Goal: Task Accomplishment & Management: Manage account settings

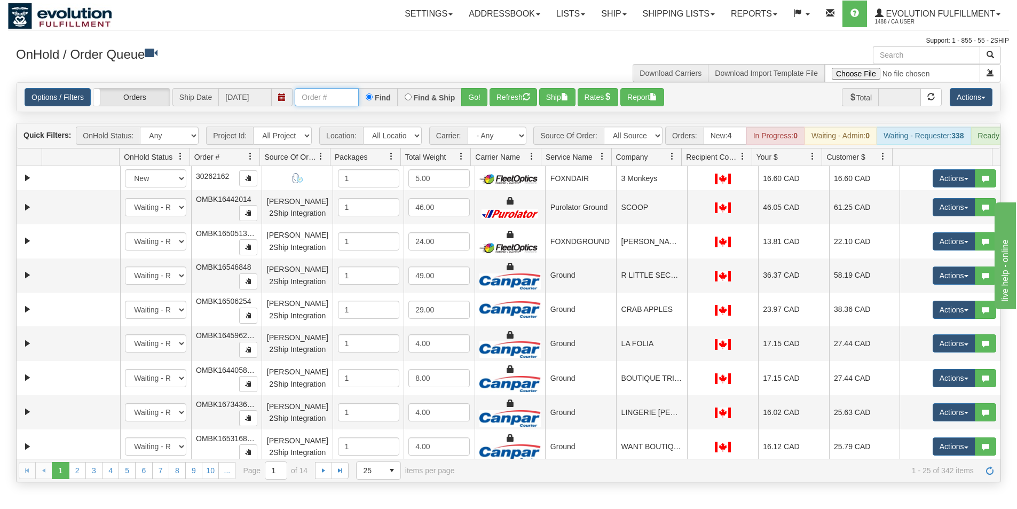
click at [336, 97] on input "text" at bounding box center [327, 97] width 64 height 18
click at [328, 99] on input "text" at bounding box center [327, 97] width 64 height 18
click at [659, 135] on select "All Sources AirBlaster 2Ship Integration Ambler Apparel 2Ship Integration Blast…" at bounding box center [633, 136] width 59 height 18
select select "Tofino Towels 2Ship"
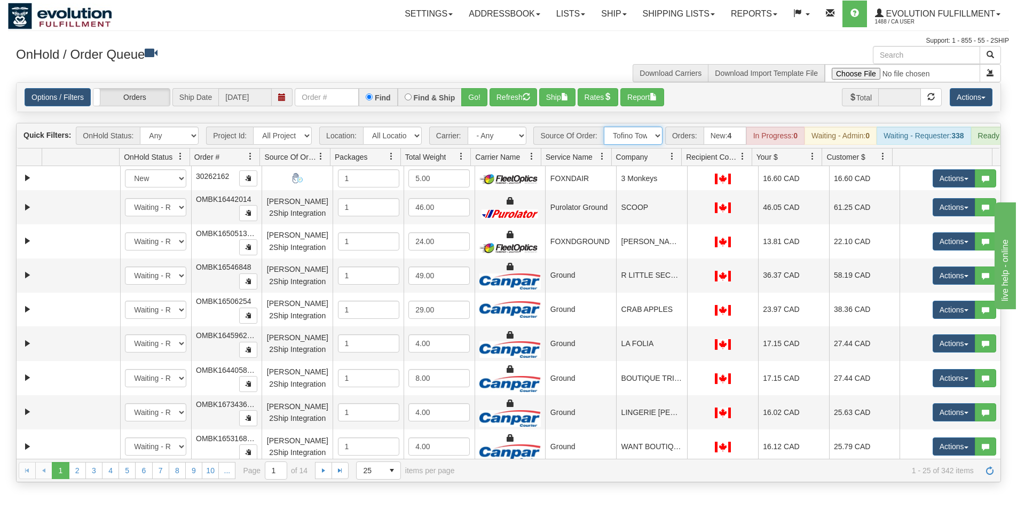
click at [604, 127] on select "All Sources AirBlaster 2Ship Integration Ambler Apparel 2Ship Integration Blast…" at bounding box center [633, 136] width 59 height 18
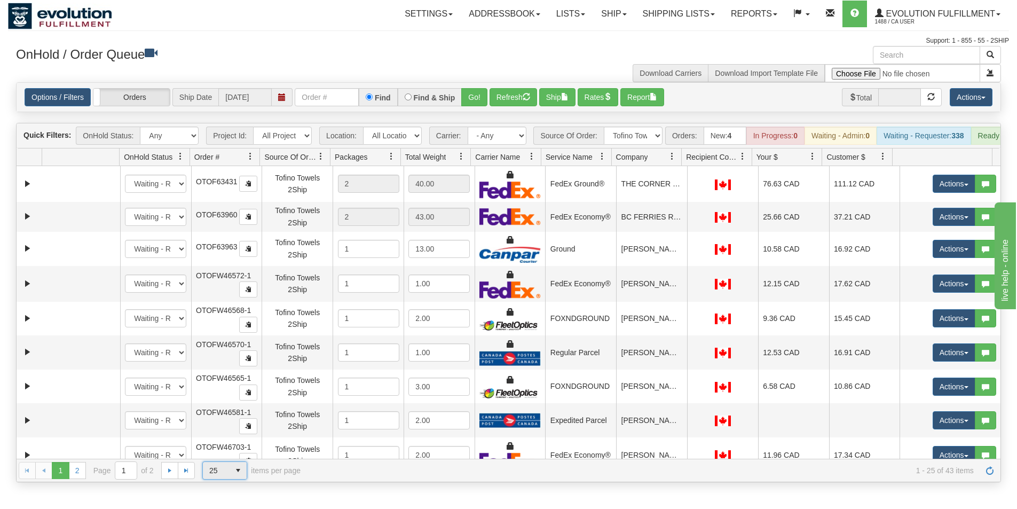
click at [234, 478] on span "select" at bounding box center [238, 470] width 17 height 17
click at [235, 477] on span "select" at bounding box center [238, 470] width 17 height 17
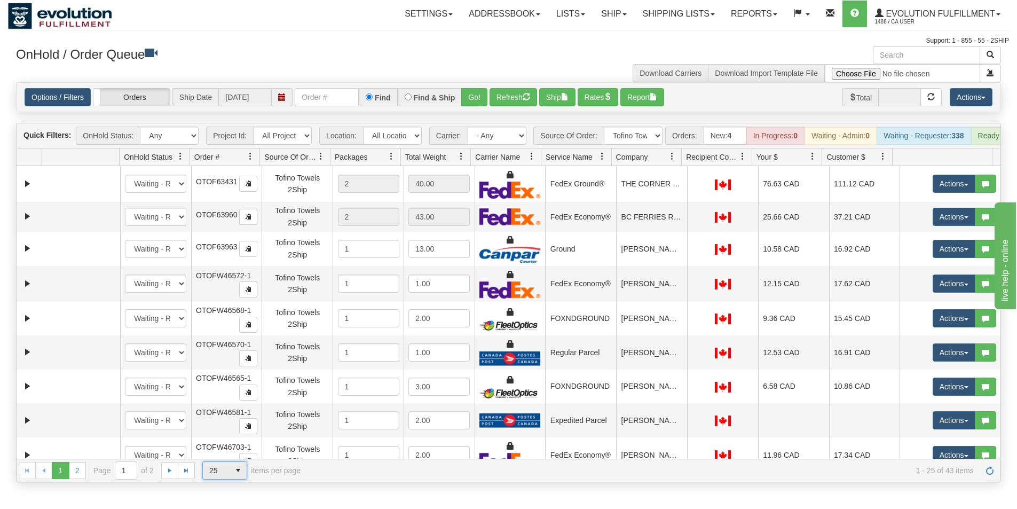
click at [235, 477] on span "select" at bounding box center [238, 470] width 17 height 17
click at [238, 477] on span "select" at bounding box center [238, 470] width 17 height 17
click at [227, 461] on li "100" at bounding box center [225, 461] width 44 height 15
click at [674, 161] on span at bounding box center [672, 156] width 9 height 9
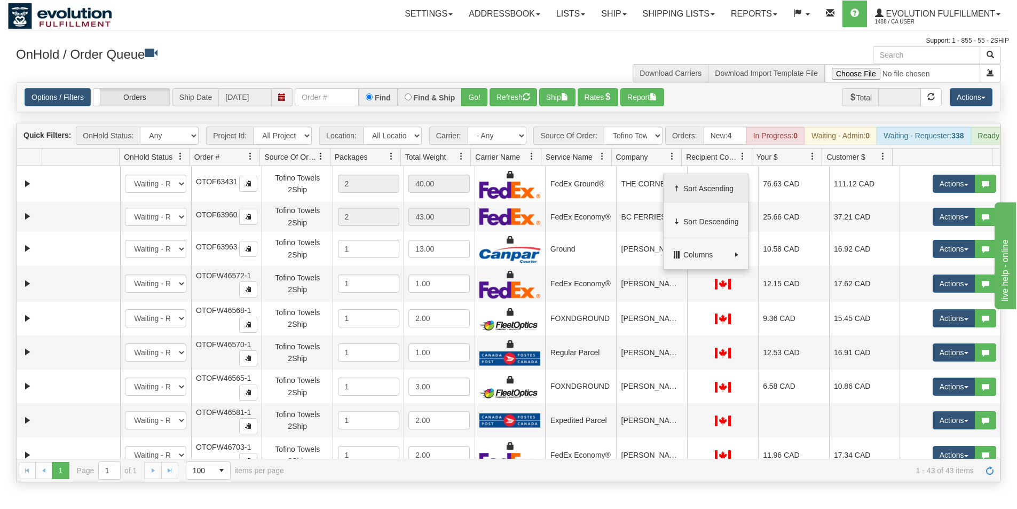
click at [695, 188] on span "Sort Ascending" at bounding box center [711, 188] width 56 height 11
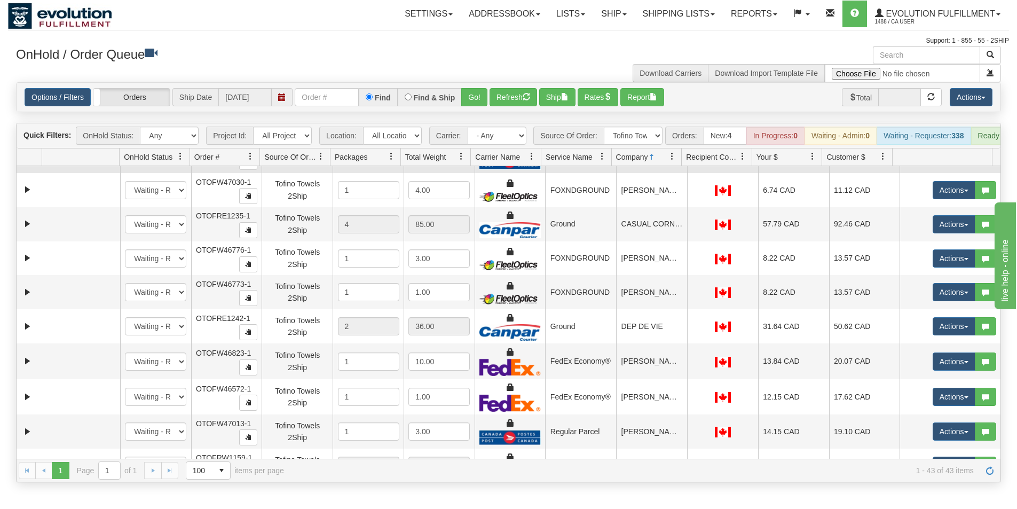
scroll to position [214, 0]
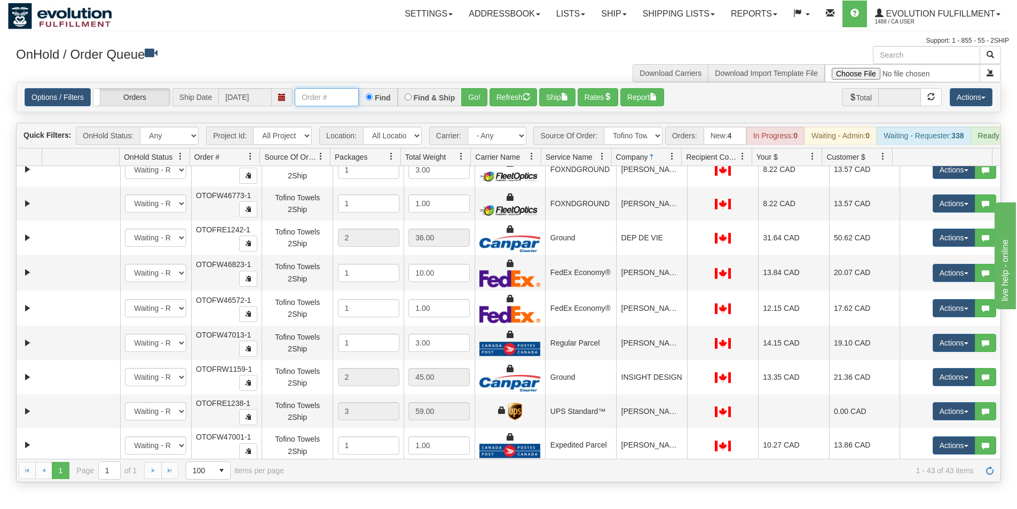
click at [318, 101] on input "text" at bounding box center [327, 97] width 64 height 18
type input "OTOFW47017-1"
click at [466, 103] on button "Go!" at bounding box center [474, 97] width 26 height 18
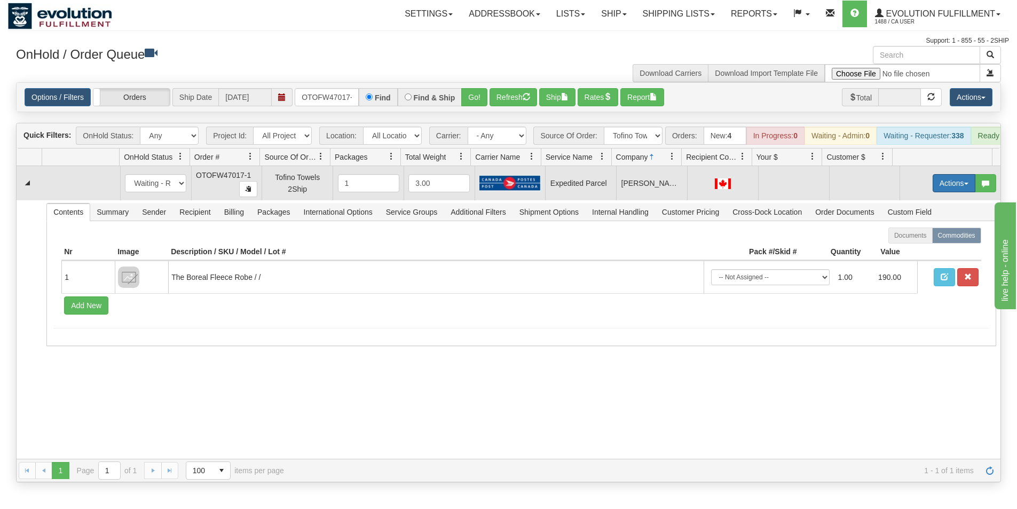
click at [949, 190] on button "Actions" at bounding box center [954, 183] width 43 height 18
click at [910, 235] on span "Rate All Services" at bounding box center [932, 231] width 64 height 9
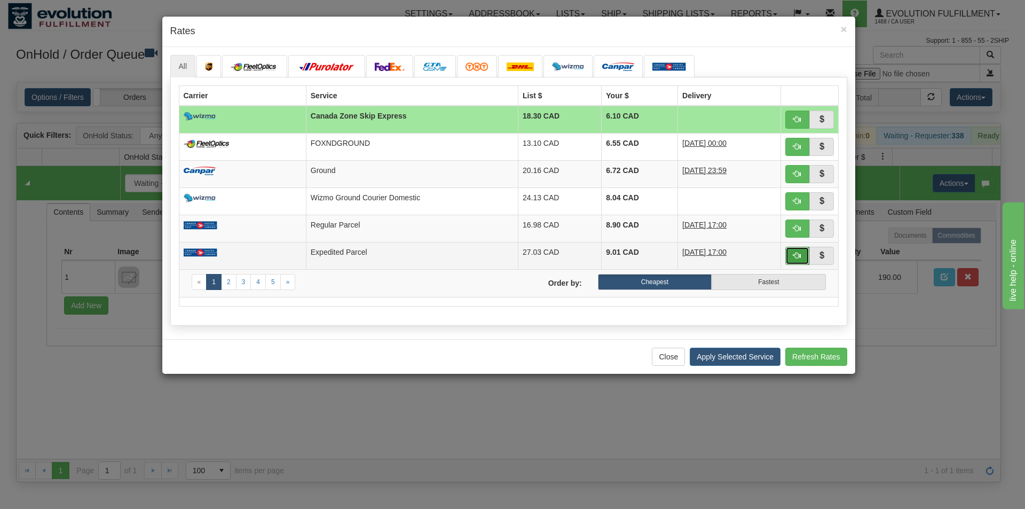
click at [799, 256] on span "button" at bounding box center [796, 254] width 7 height 7
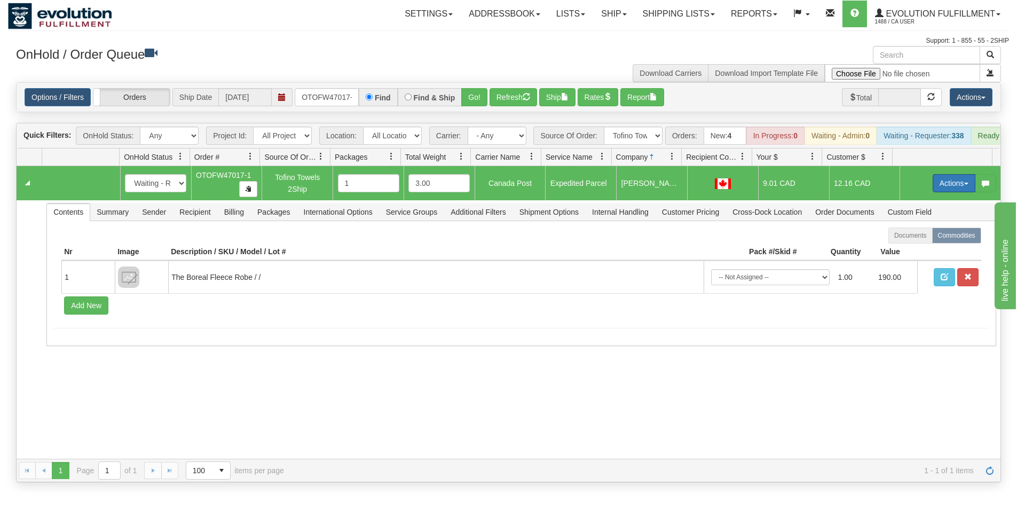
click at [937, 191] on button "Actions" at bounding box center [954, 183] width 43 height 18
click at [943, 192] on button "Actions" at bounding box center [954, 183] width 43 height 18
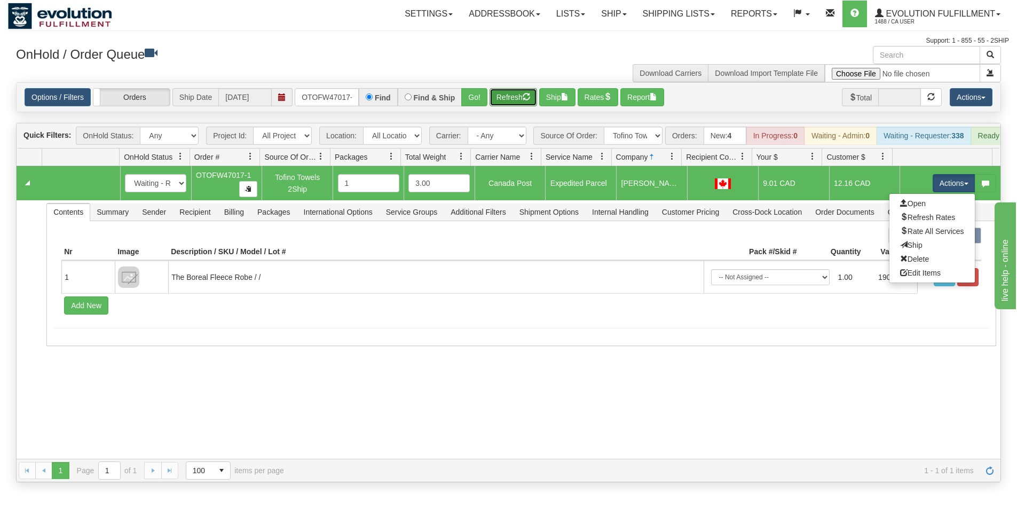
click at [523, 91] on button "Refresh" at bounding box center [514, 97] width 48 height 18
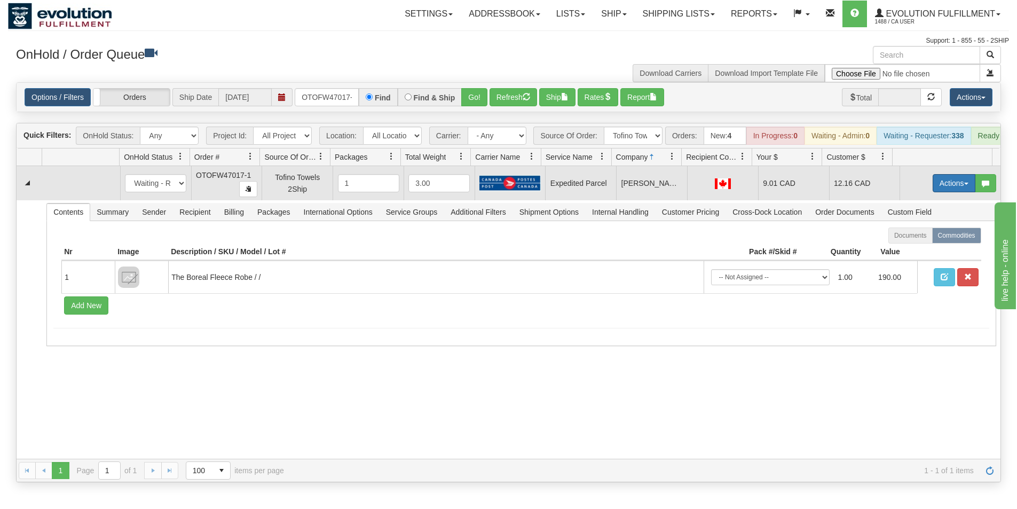
click at [950, 190] on button "Actions" at bounding box center [954, 183] width 43 height 18
click at [908, 249] on span "Ship" at bounding box center [911, 245] width 22 height 9
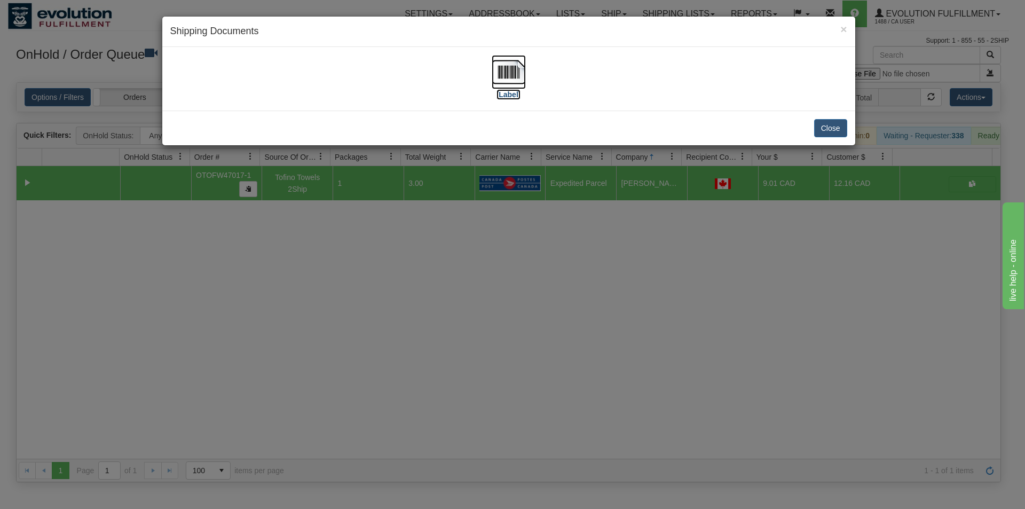
click at [513, 75] on img at bounding box center [509, 72] width 34 height 34
click at [528, 296] on div "× Shipping Documents [Label] Close" at bounding box center [512, 254] width 1025 height 509
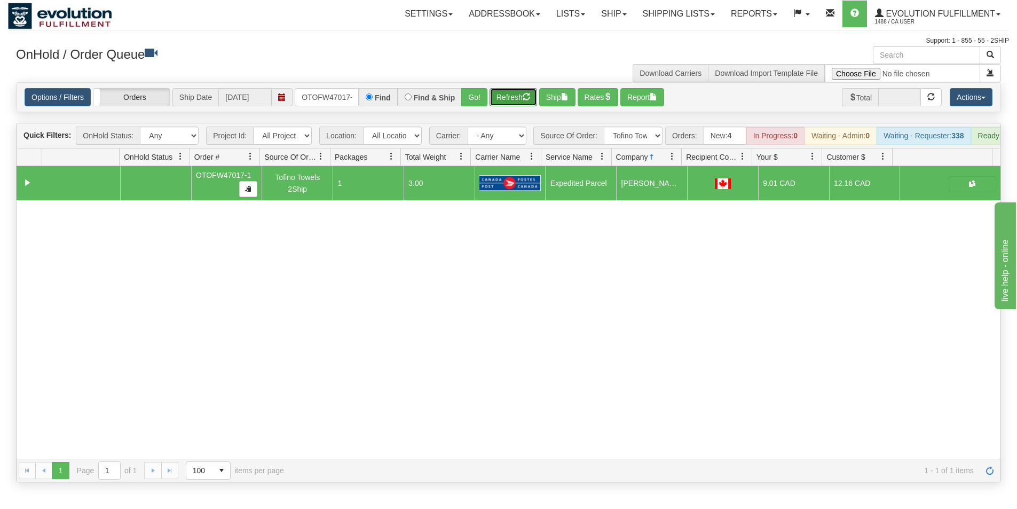
click at [516, 100] on button "Refresh" at bounding box center [514, 97] width 48 height 18
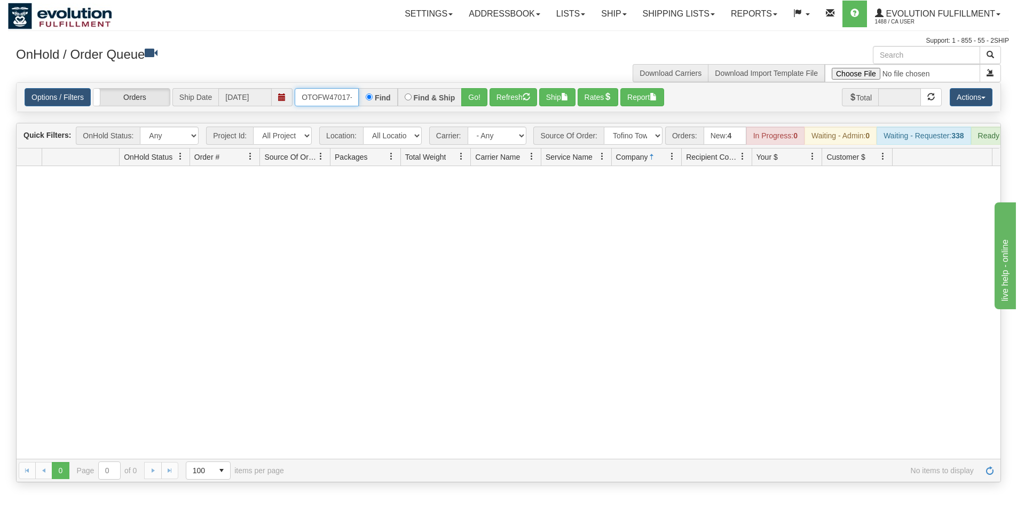
scroll to position [0, 5]
drag, startPoint x: 298, startPoint y: 97, endPoint x: 353, endPoint y: 112, distance: 56.5
click at [353, 112] on div "Options / Filters Group Shipments Orders Ship Date [DATE] OTOFW47017-1 Find Fin…" at bounding box center [508, 97] width 985 height 30
click at [511, 100] on button "Refresh" at bounding box center [514, 97] width 48 height 18
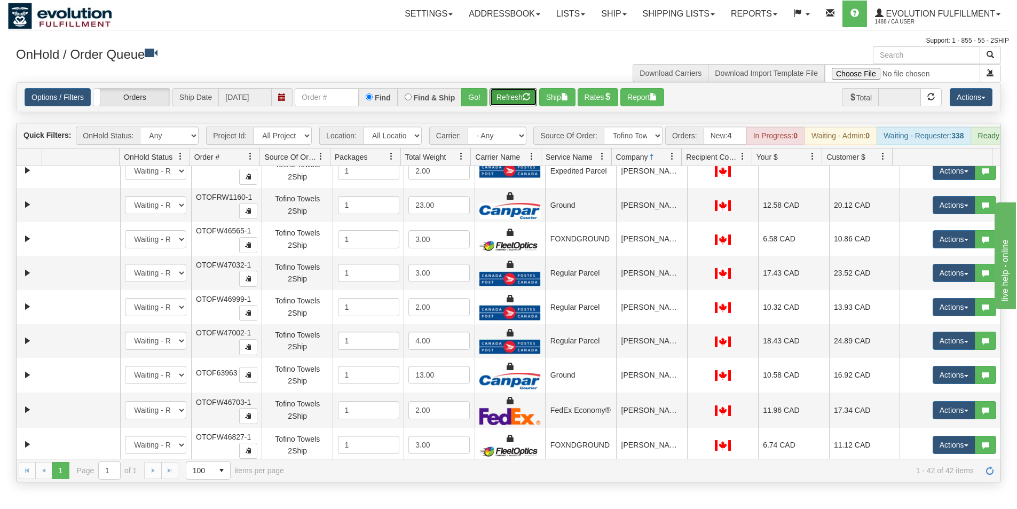
scroll to position [694, 0]
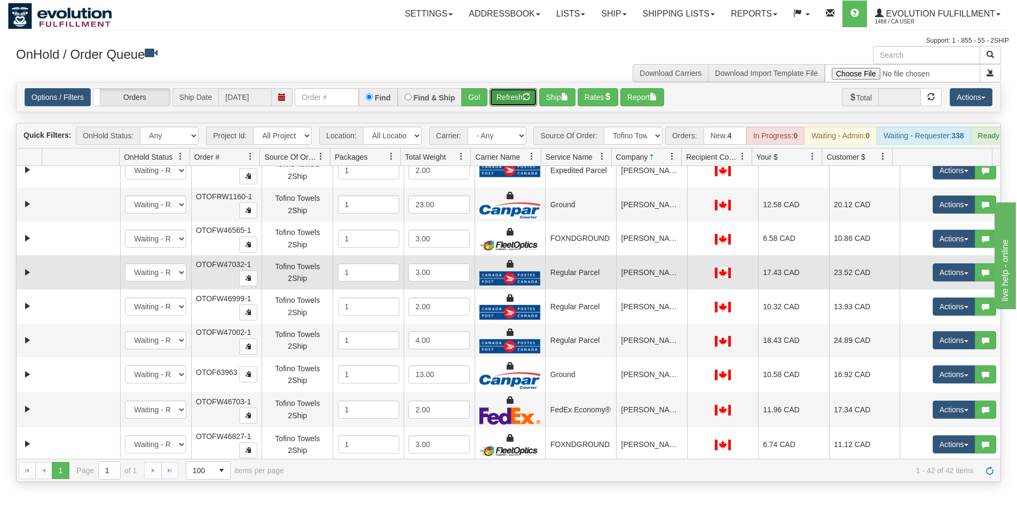
click at [642, 287] on td "[PERSON_NAME]" at bounding box center [651, 272] width 71 height 34
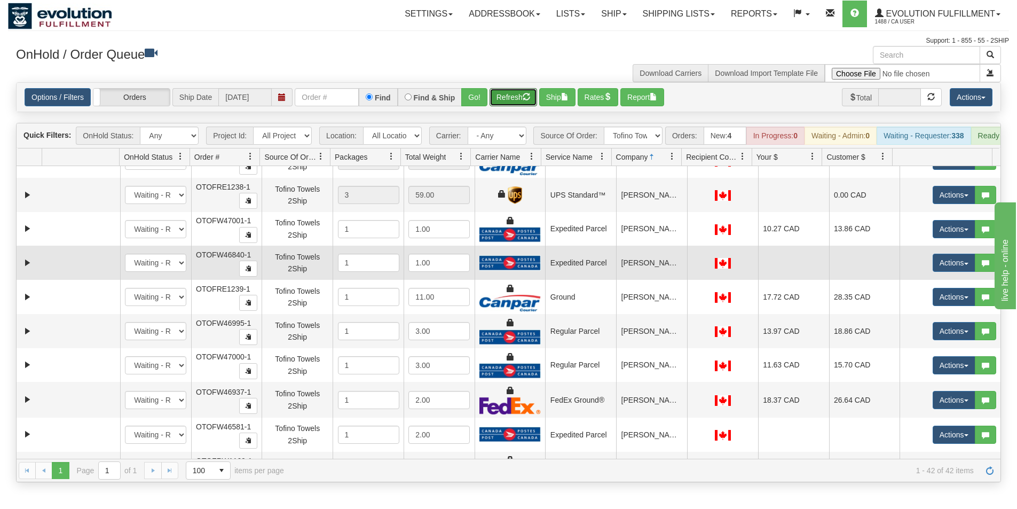
scroll to position [427, 0]
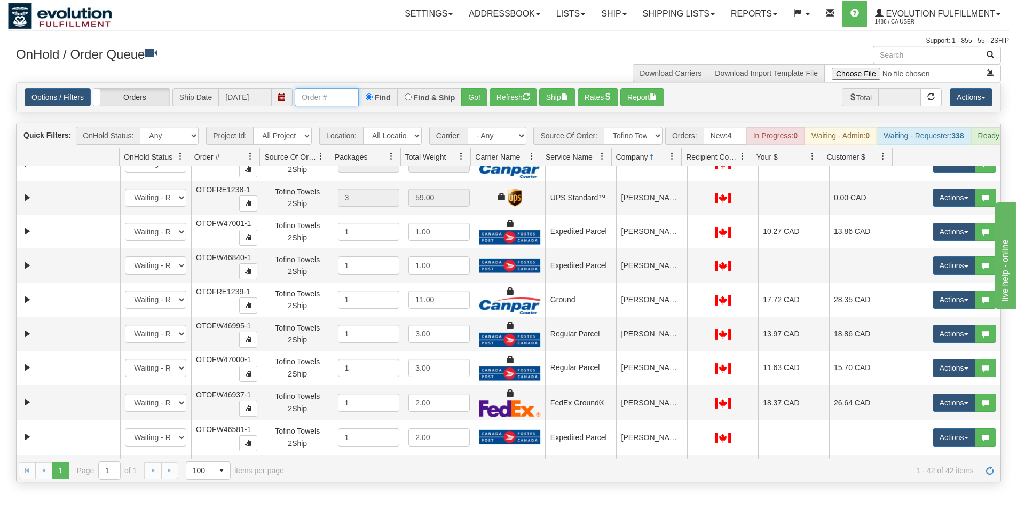
click at [343, 103] on input "text" at bounding box center [327, 97] width 64 height 18
click at [476, 100] on button "Go!" at bounding box center [474, 97] width 26 height 18
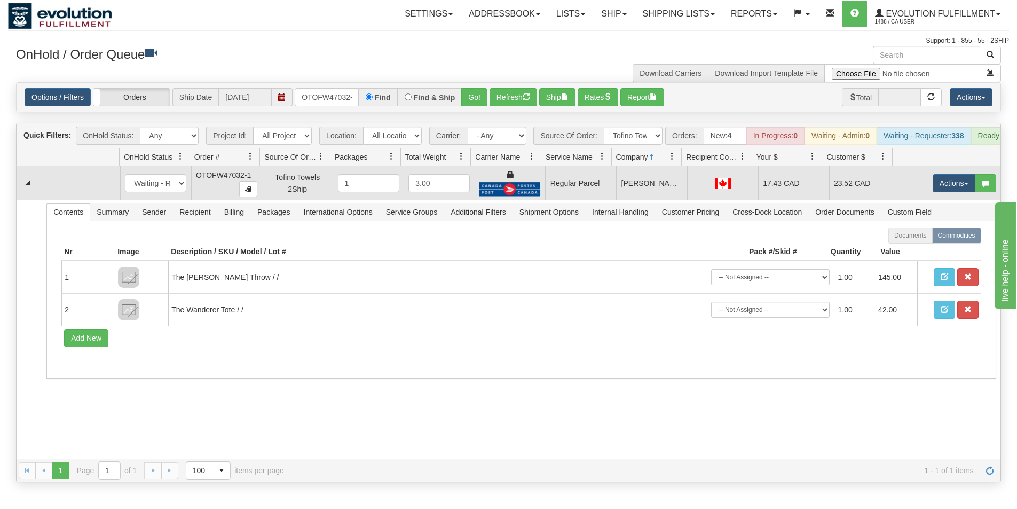
click at [937, 181] on td "Actions Open Refresh Rates Rate All Services Ship Delete Edit Items" at bounding box center [950, 183] width 101 height 34
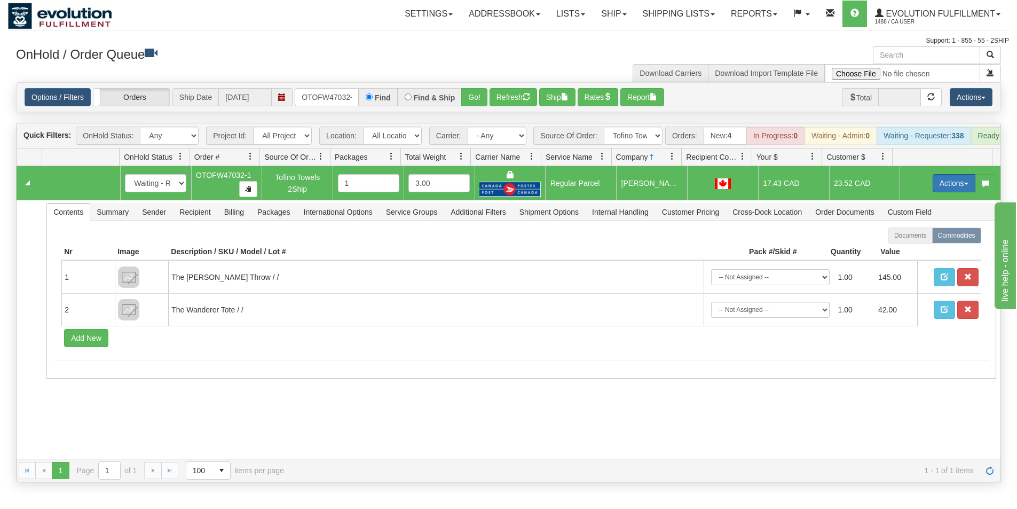
click at [935, 191] on button "Actions" at bounding box center [954, 183] width 43 height 18
click at [927, 235] on span "Rate All Services" at bounding box center [932, 231] width 64 height 9
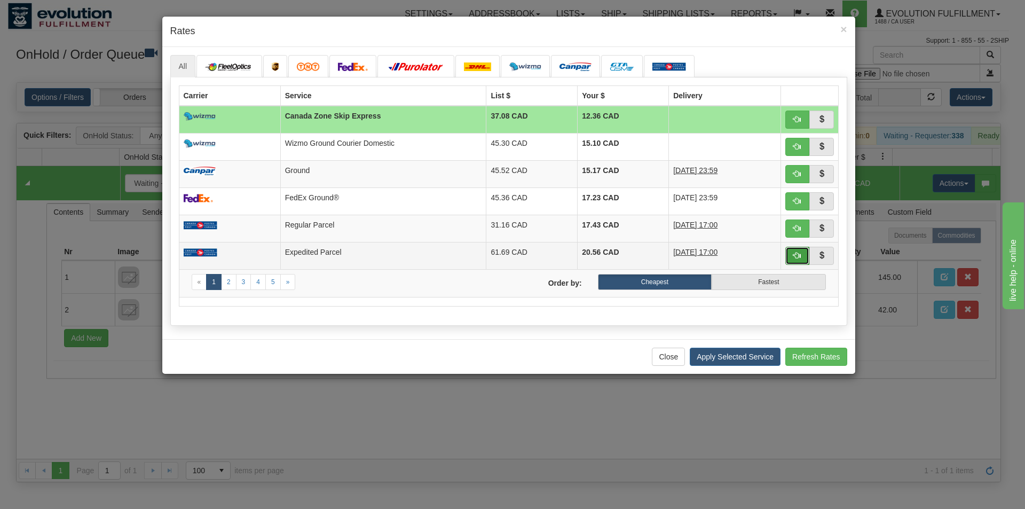
click at [798, 256] on span "button" at bounding box center [796, 254] width 7 height 7
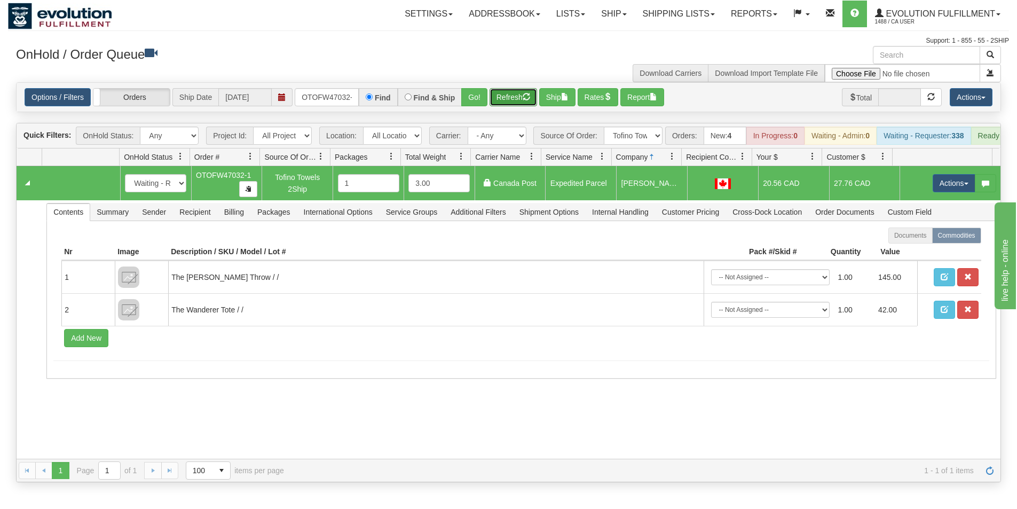
click at [514, 90] on button "Refresh" at bounding box center [514, 97] width 48 height 18
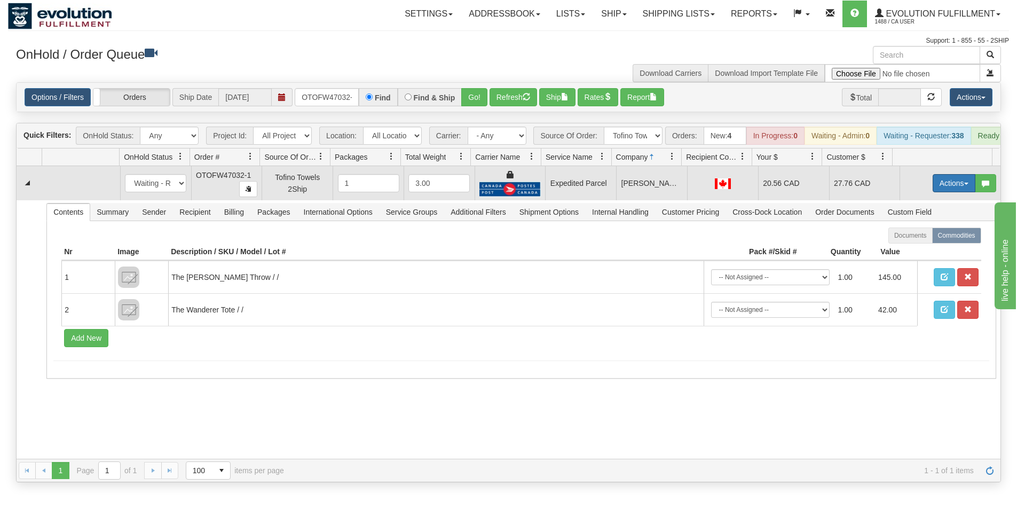
click at [944, 192] on button "Actions" at bounding box center [954, 183] width 43 height 18
click at [903, 249] on span "Ship" at bounding box center [911, 245] width 22 height 9
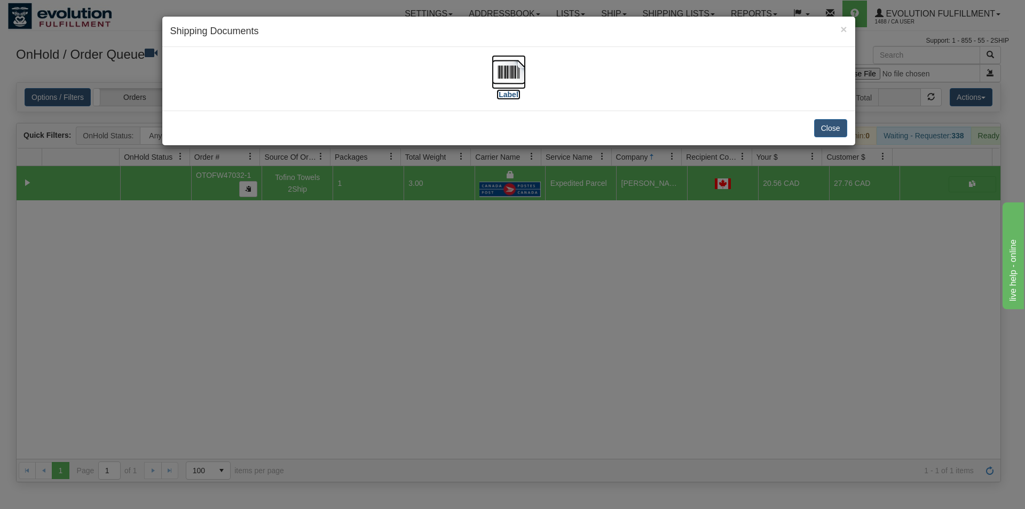
click at [501, 78] on img at bounding box center [509, 72] width 34 height 34
click at [439, 317] on div "× Shipping Documents [Label] Close" at bounding box center [512, 254] width 1025 height 509
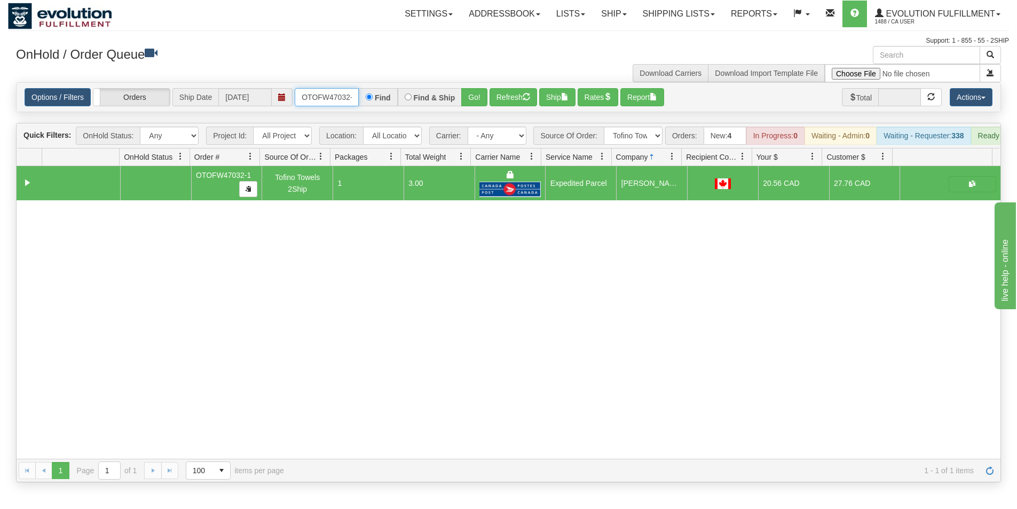
scroll to position [0, 5]
drag, startPoint x: 299, startPoint y: 90, endPoint x: 394, endPoint y: 107, distance: 96.6
click at [394, 107] on div "Options / Filters Group Shipments Orders Ship Date [DATE] OTOFW47032-1 Find Fin…" at bounding box center [509, 97] width 984 height 29
click at [478, 97] on button "Go!" at bounding box center [474, 97] width 26 height 18
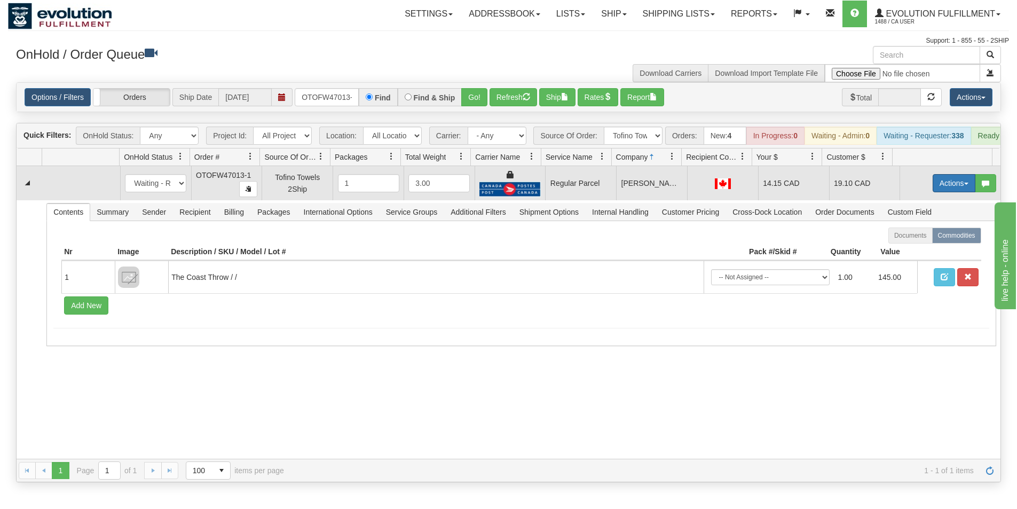
click at [943, 192] on button "Actions" at bounding box center [954, 183] width 43 height 18
click at [920, 235] on span "Rate All Services" at bounding box center [932, 231] width 64 height 9
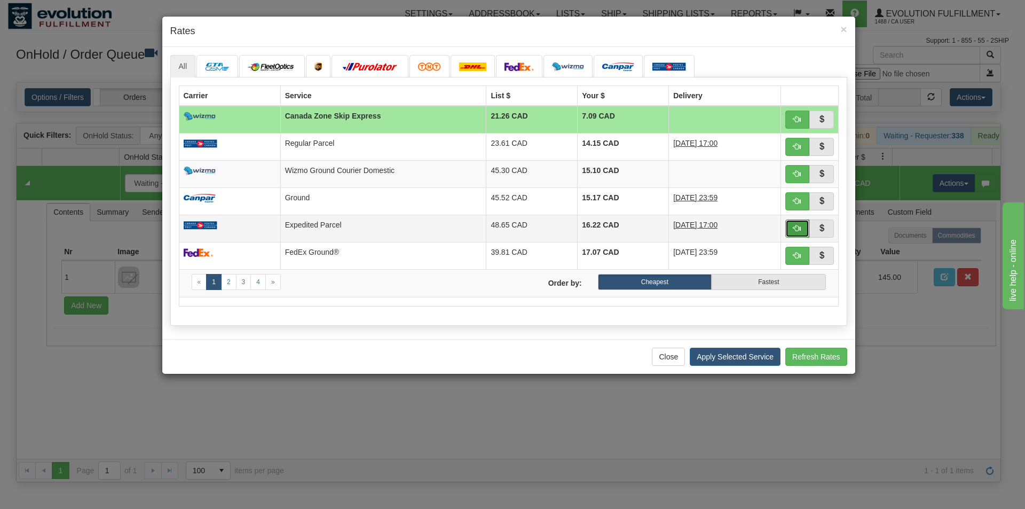
click at [790, 227] on button "button" at bounding box center [797, 228] width 25 height 18
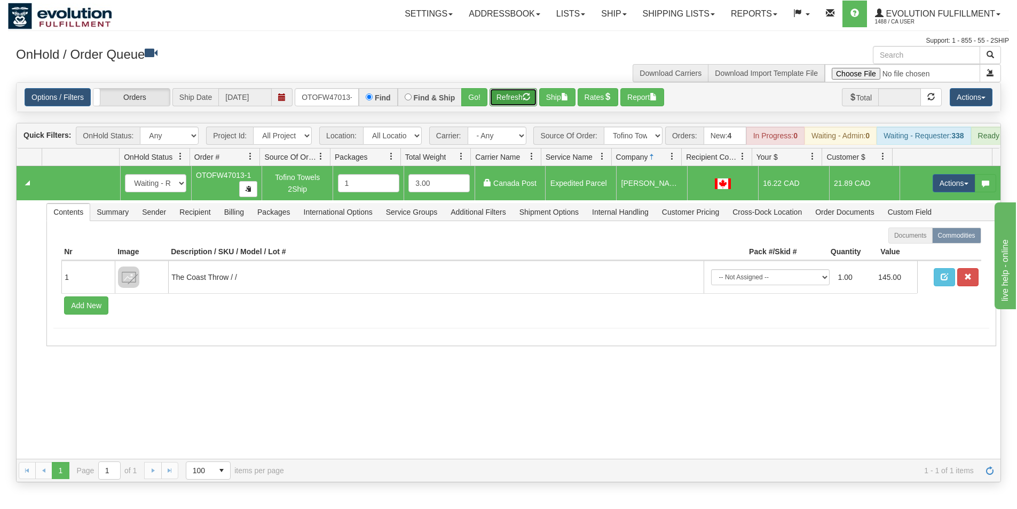
click at [527, 100] on span "button" at bounding box center [526, 96] width 7 height 7
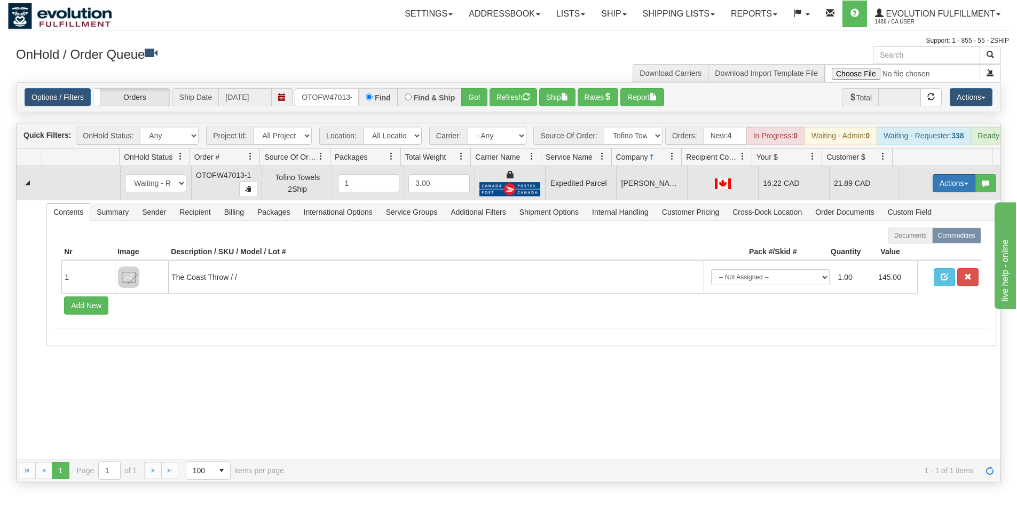
click at [949, 191] on button "Actions" at bounding box center [954, 183] width 43 height 18
click at [907, 249] on span "Ship" at bounding box center [911, 245] width 22 height 9
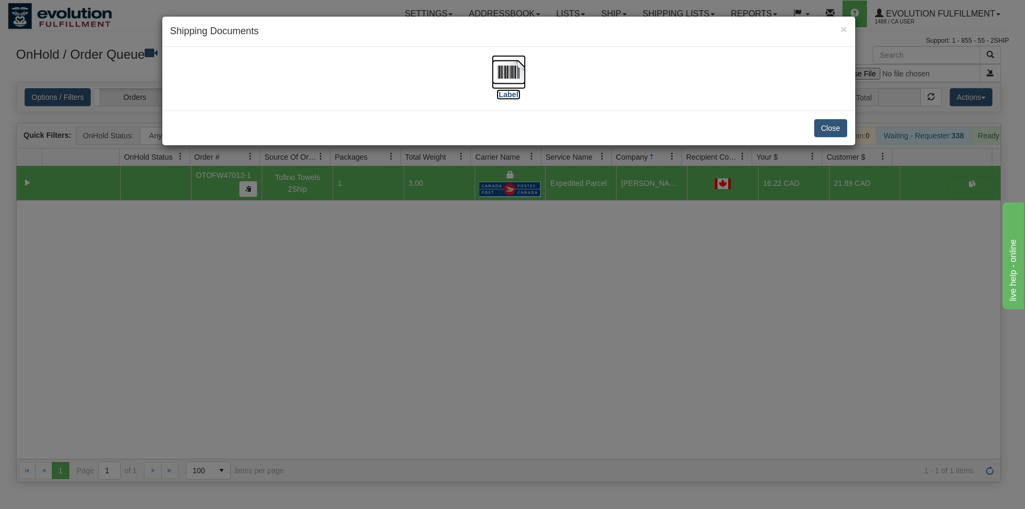
click at [519, 70] on img at bounding box center [509, 72] width 34 height 34
click at [360, 296] on div "× Shipping Documents [Label] Close" at bounding box center [512, 254] width 1025 height 509
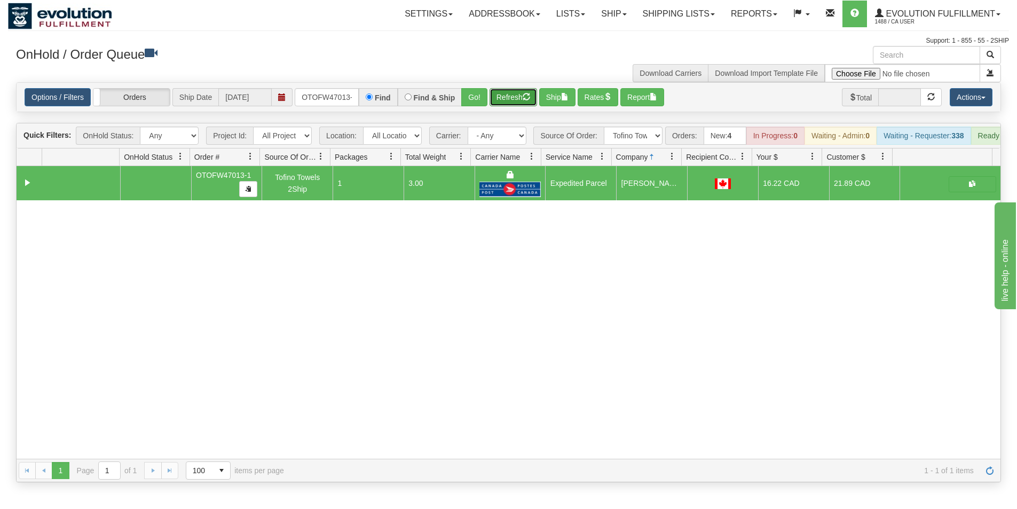
click at [504, 101] on button "Refresh" at bounding box center [514, 97] width 48 height 18
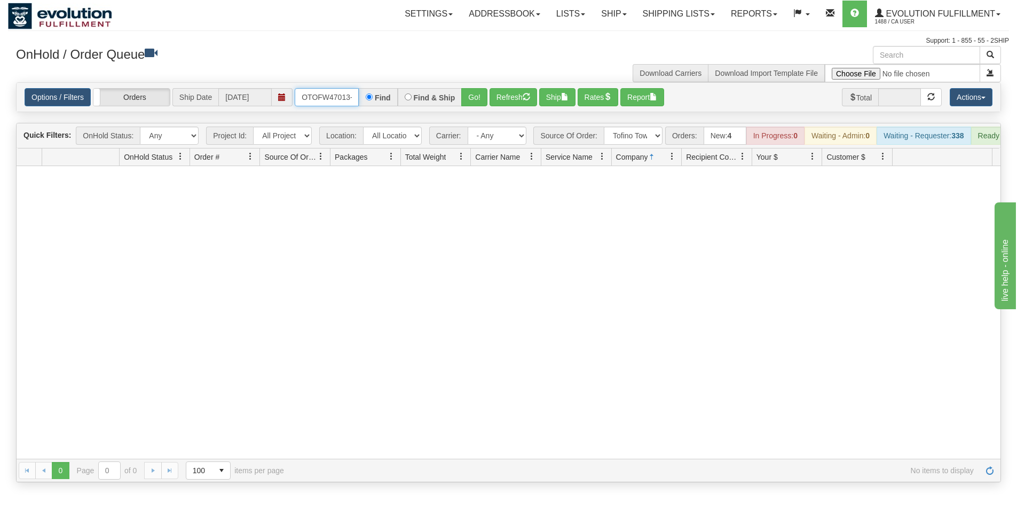
scroll to position [0, 5]
drag, startPoint x: 300, startPoint y: 97, endPoint x: 369, endPoint y: 104, distance: 69.2
click at [369, 104] on div "OTOFW47013-1 Find Find & Ship Go!" at bounding box center [391, 97] width 193 height 18
click at [476, 100] on button "Go!" at bounding box center [474, 97] width 26 height 18
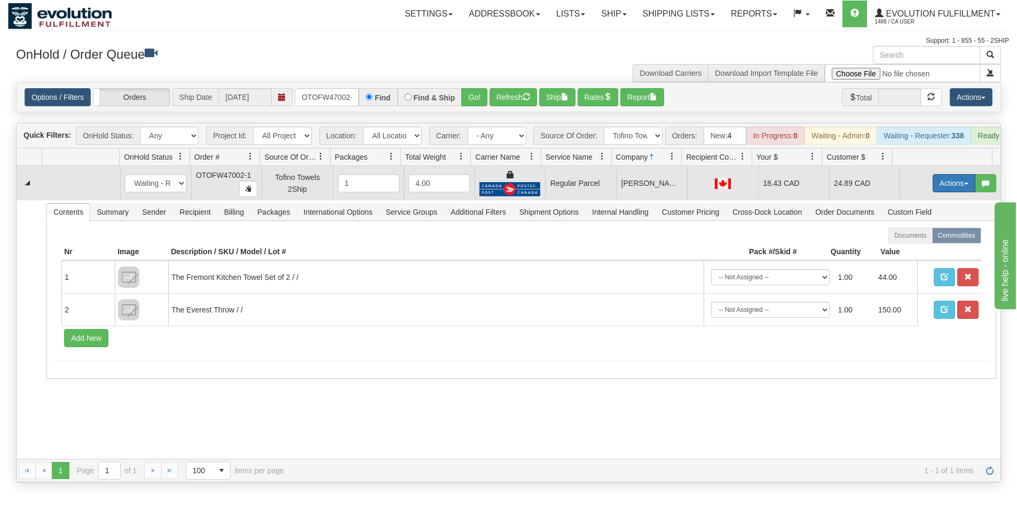
click at [955, 190] on button "Actions" at bounding box center [954, 183] width 43 height 18
click at [925, 235] on span "Rate All Services" at bounding box center [932, 231] width 64 height 9
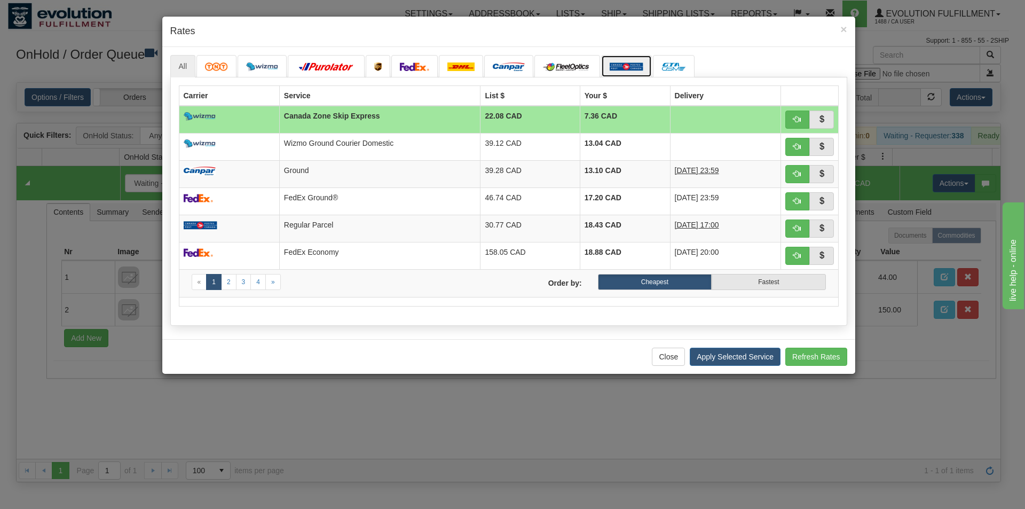
click at [622, 66] on img at bounding box center [627, 66] width 34 height 9
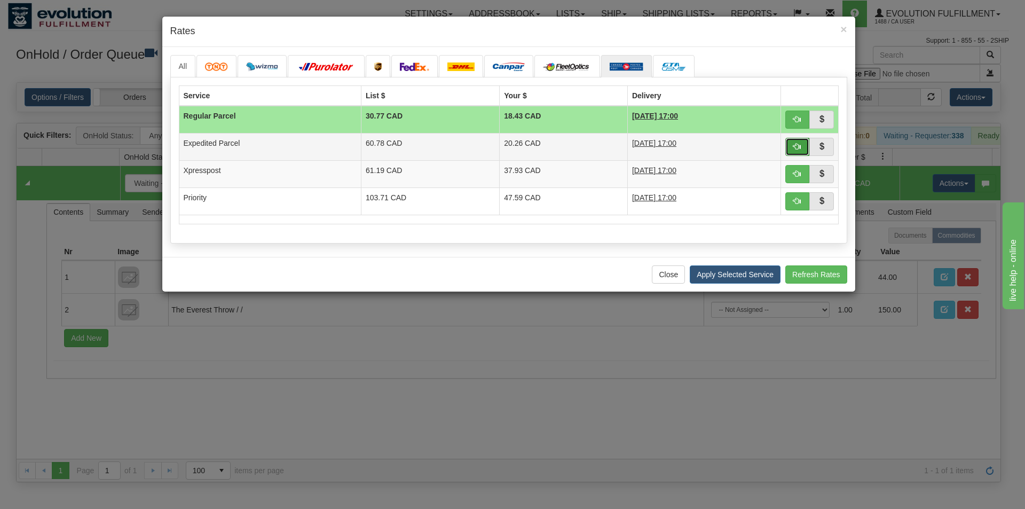
click at [800, 146] on span "button" at bounding box center [796, 146] width 7 height 7
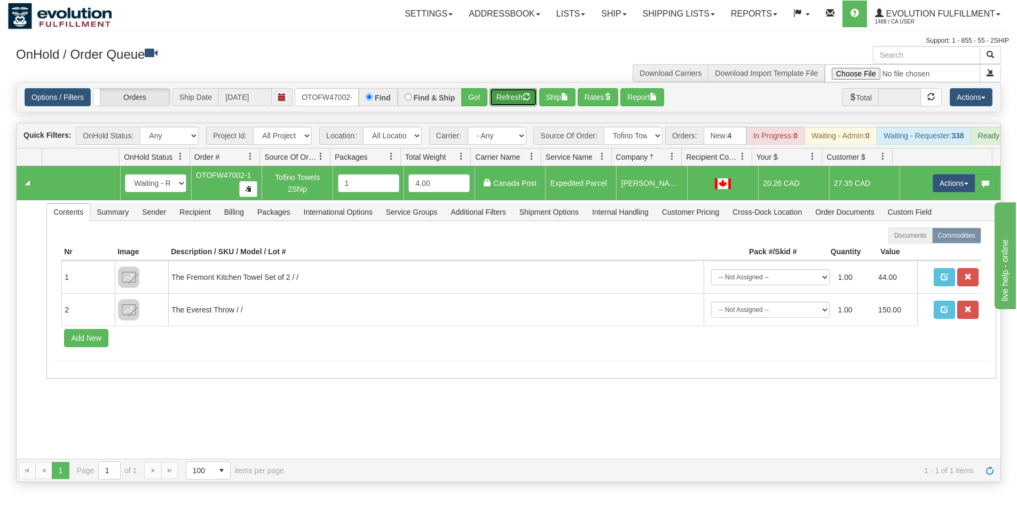
click at [526, 101] on button "Refresh" at bounding box center [514, 97] width 48 height 18
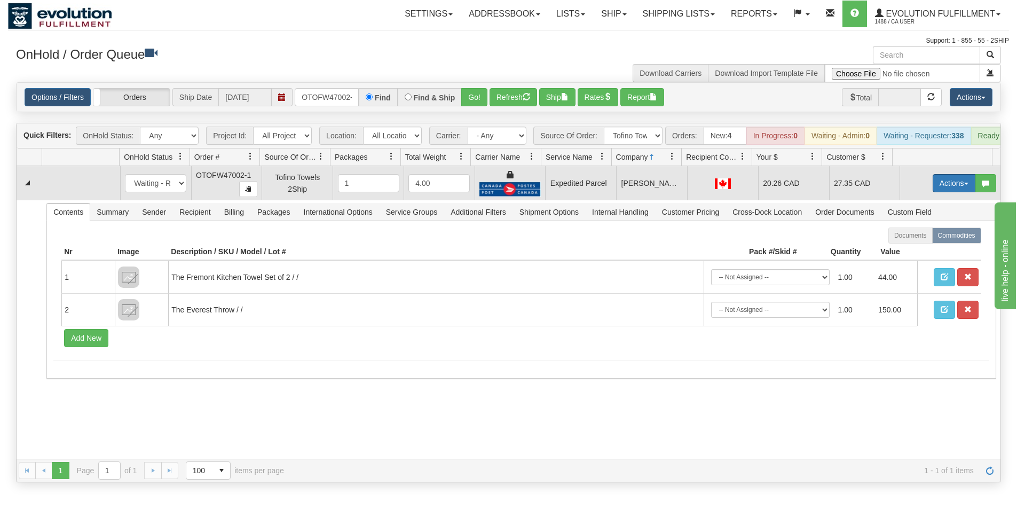
click at [941, 188] on button "Actions" at bounding box center [954, 183] width 43 height 18
click at [908, 249] on span "Ship" at bounding box center [911, 245] width 22 height 9
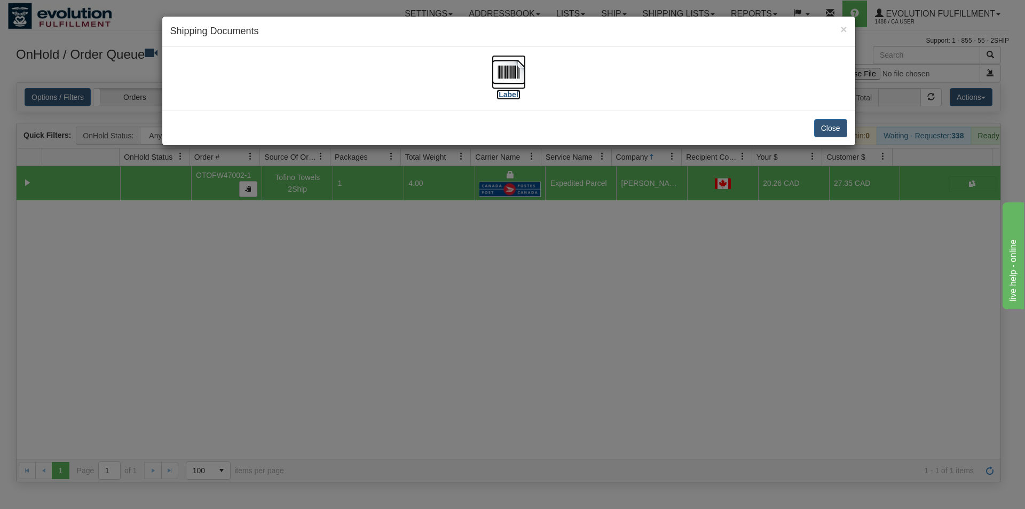
click at [503, 81] on img at bounding box center [509, 72] width 34 height 34
click at [360, 277] on div "× Shipping Documents [Label] Close" at bounding box center [512, 254] width 1025 height 509
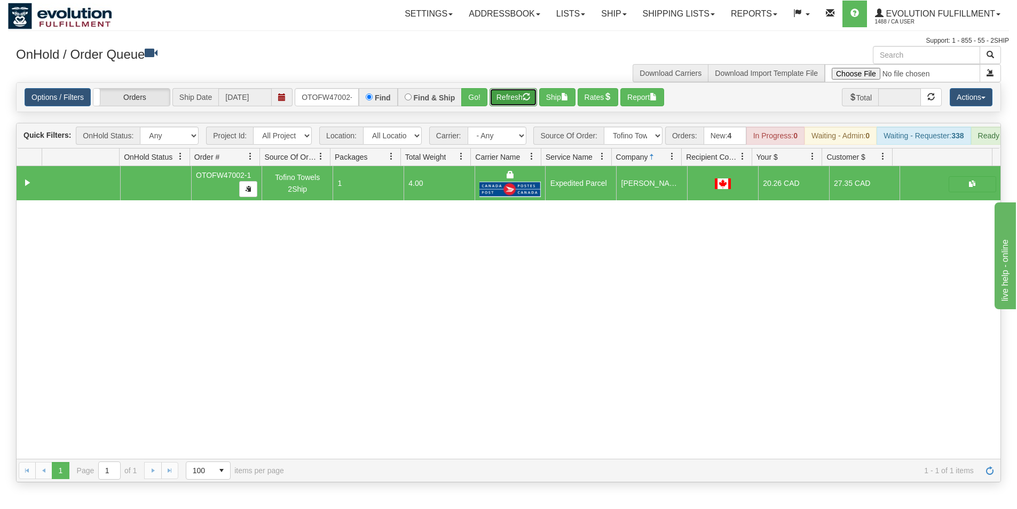
click at [497, 96] on button "Refresh" at bounding box center [514, 97] width 48 height 18
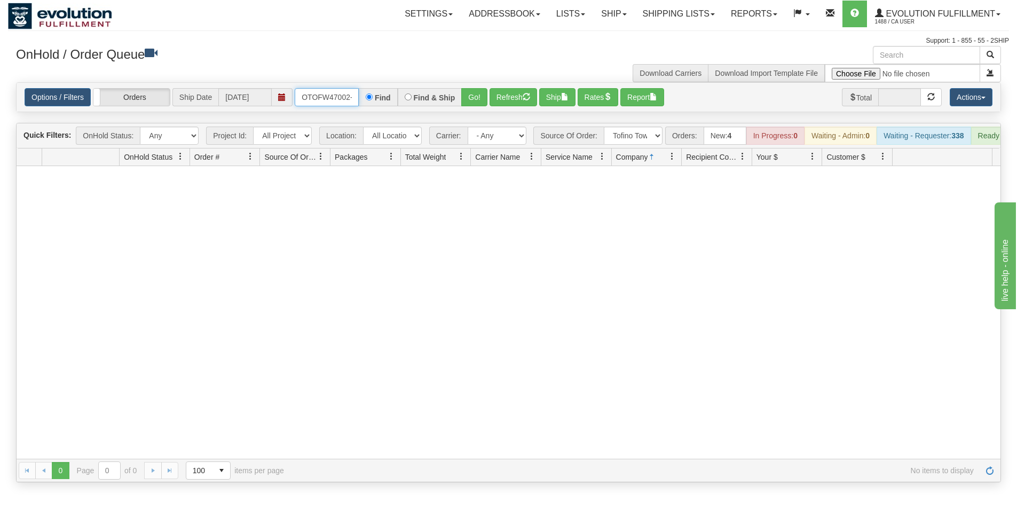
scroll to position [0, 5]
drag, startPoint x: 302, startPoint y: 94, endPoint x: 388, endPoint y: 105, distance: 86.6
click at [388, 105] on div "OTOFW47002-1 Find Find & Ship Go!" at bounding box center [391, 97] width 193 height 18
click at [477, 92] on button "Go!" at bounding box center [474, 97] width 26 height 18
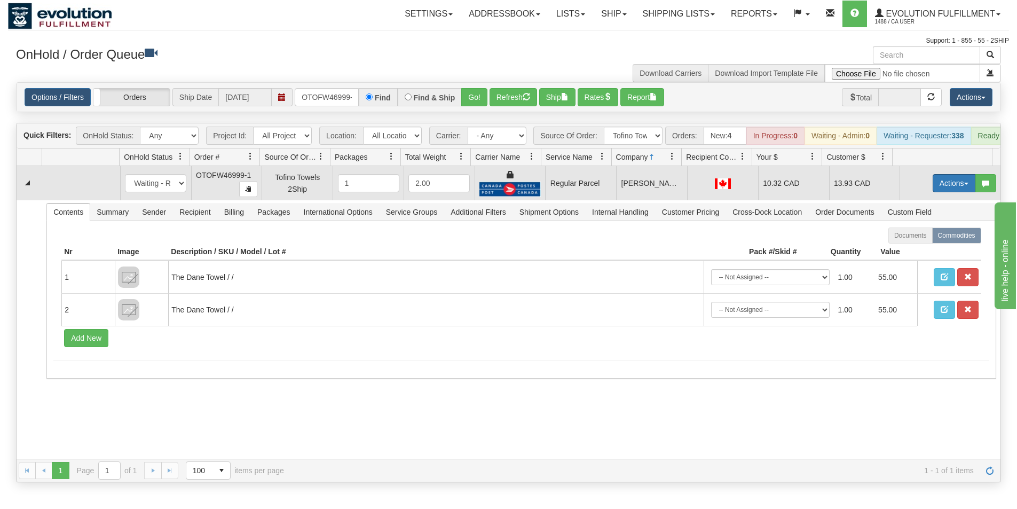
click at [940, 189] on button "Actions" at bounding box center [954, 183] width 43 height 18
click at [917, 235] on span "Rate All Services" at bounding box center [932, 231] width 64 height 9
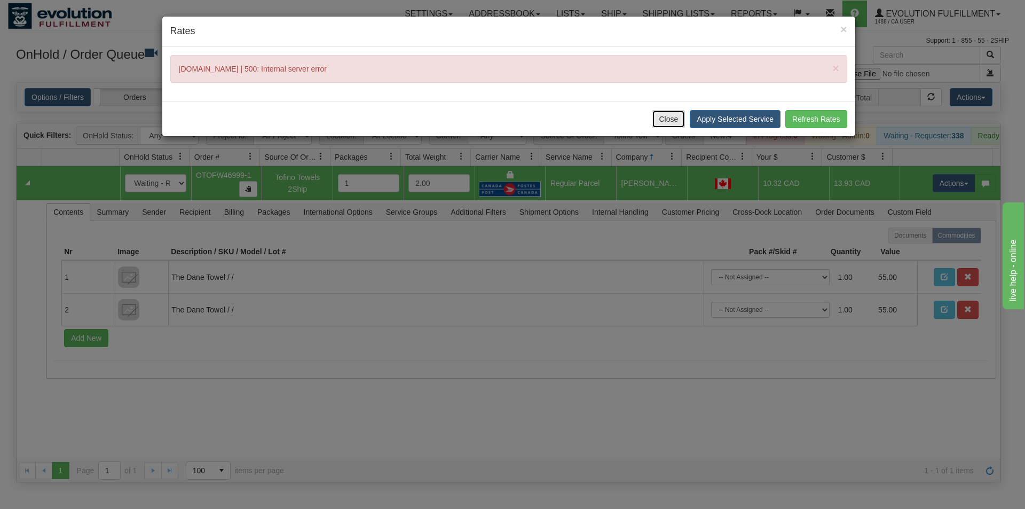
click at [674, 121] on button "Close" at bounding box center [668, 119] width 33 height 18
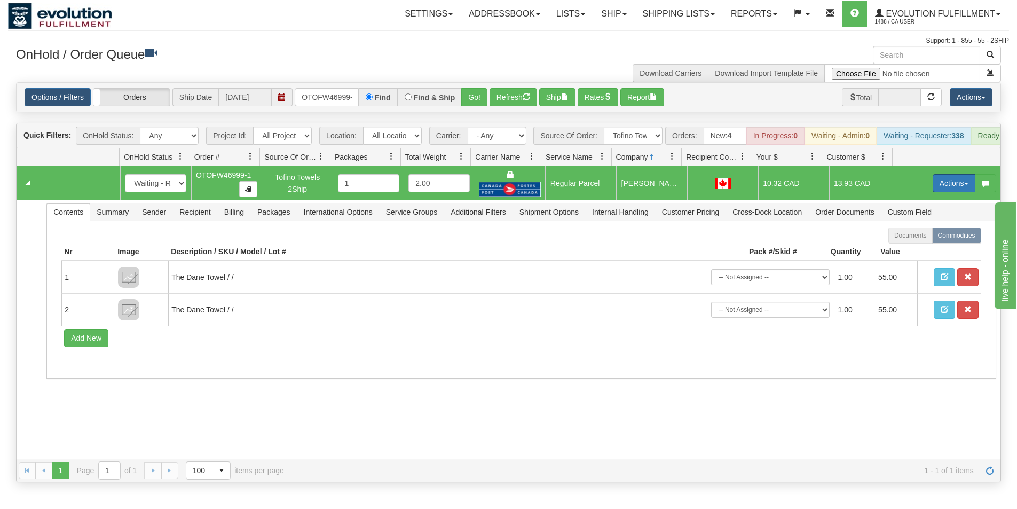
click at [934, 190] on button "Actions" at bounding box center [954, 183] width 43 height 18
click at [922, 235] on span "Rate All Services" at bounding box center [932, 231] width 64 height 9
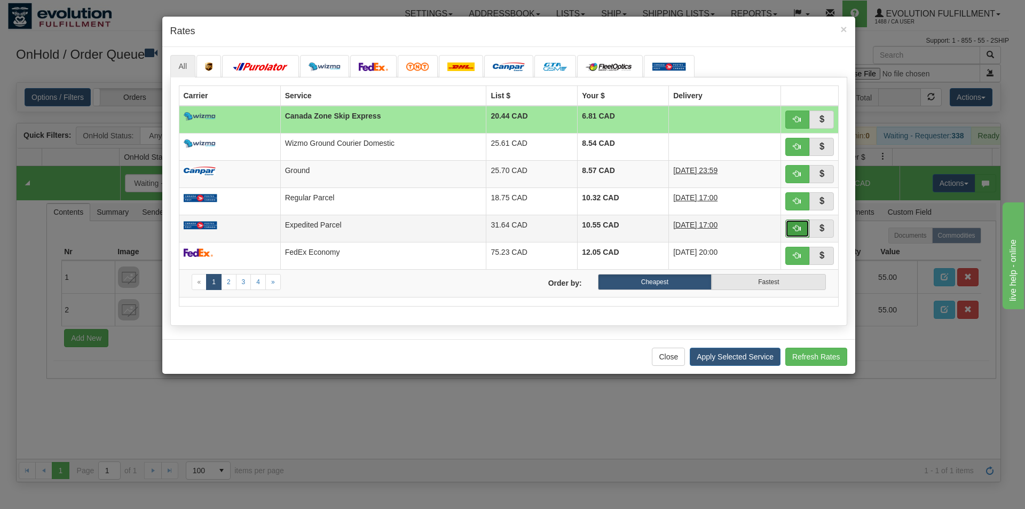
click at [799, 230] on span "button" at bounding box center [796, 227] width 7 height 7
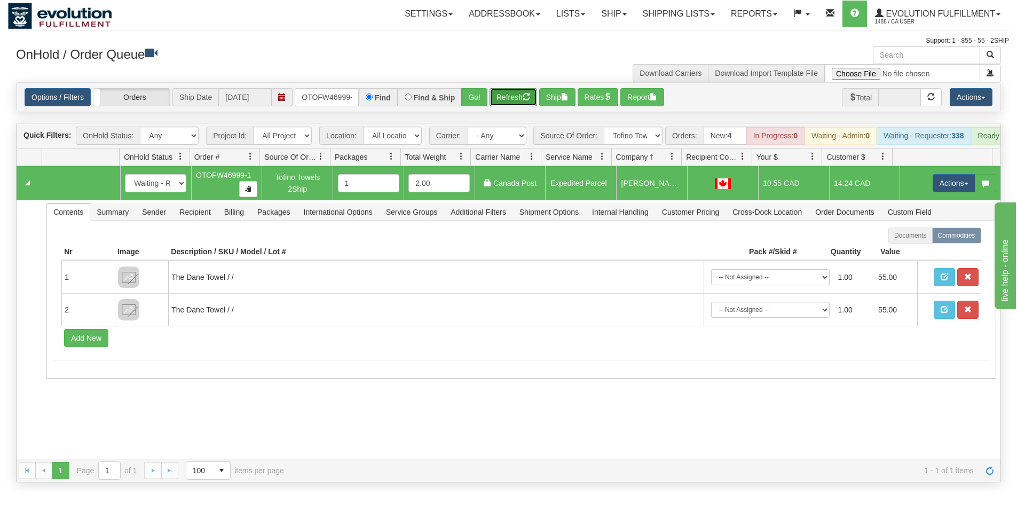
click at [508, 102] on button "Refresh" at bounding box center [514, 97] width 48 height 18
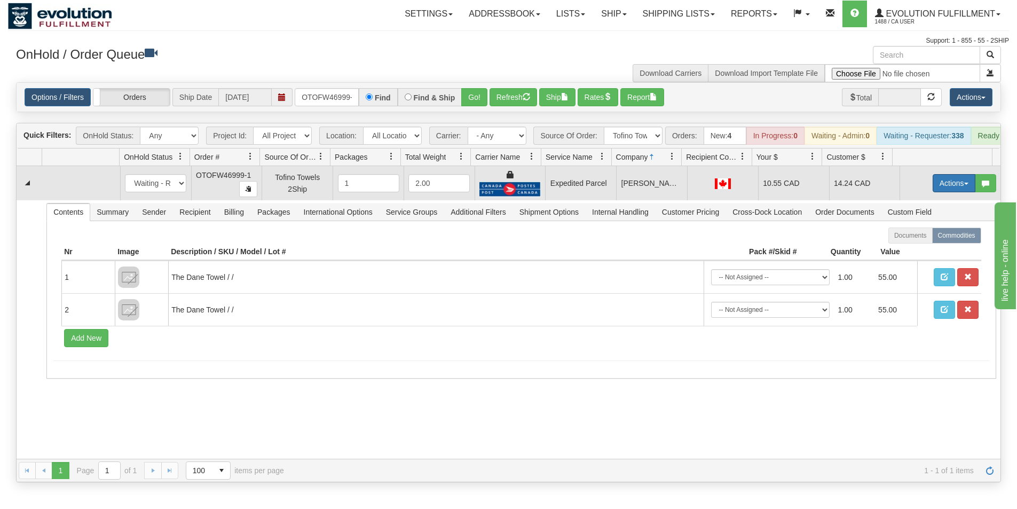
click at [942, 184] on button "Actions" at bounding box center [954, 183] width 43 height 18
click at [910, 249] on span "Ship" at bounding box center [911, 245] width 22 height 9
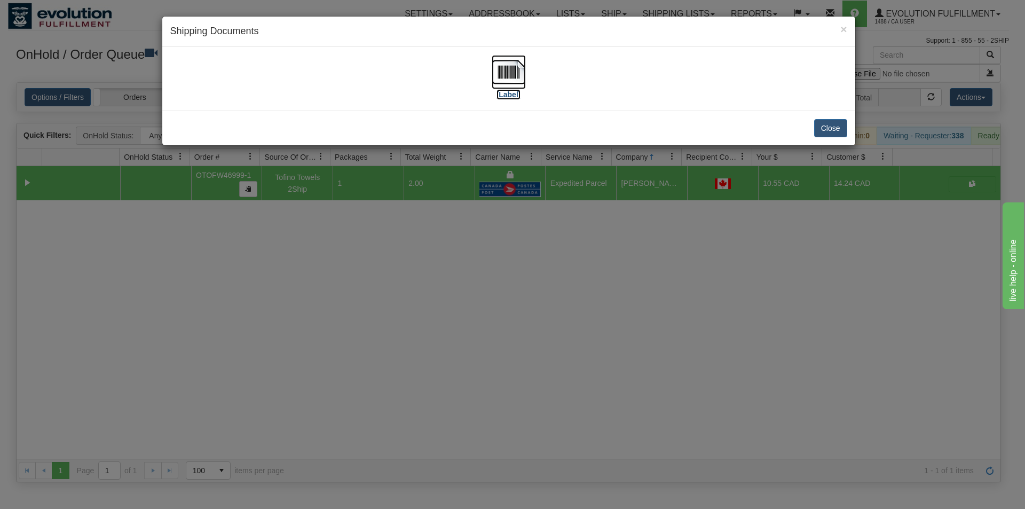
click at [510, 74] on img at bounding box center [509, 72] width 34 height 34
click at [442, 335] on div "× Shipping Documents [Label] Close" at bounding box center [512, 254] width 1025 height 509
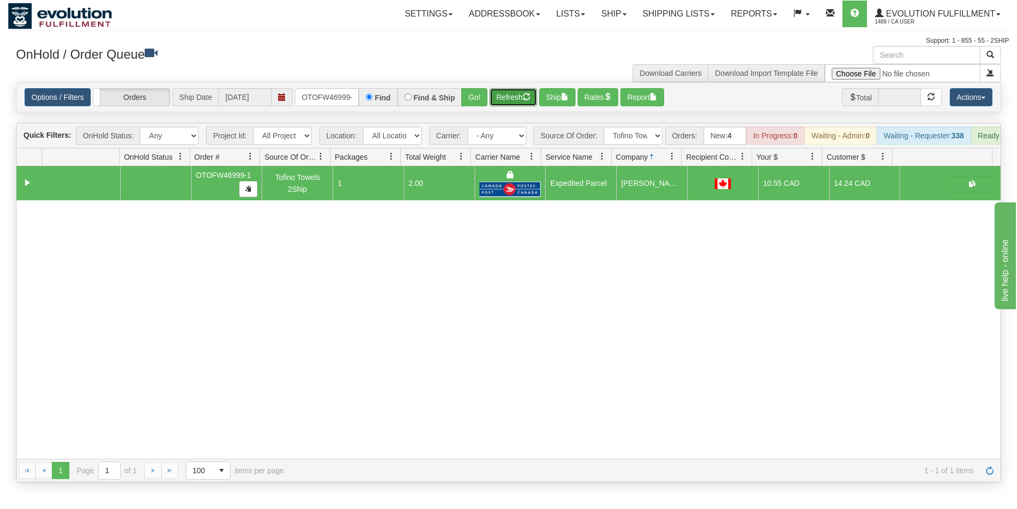
click at [499, 96] on button "Refresh" at bounding box center [514, 97] width 48 height 18
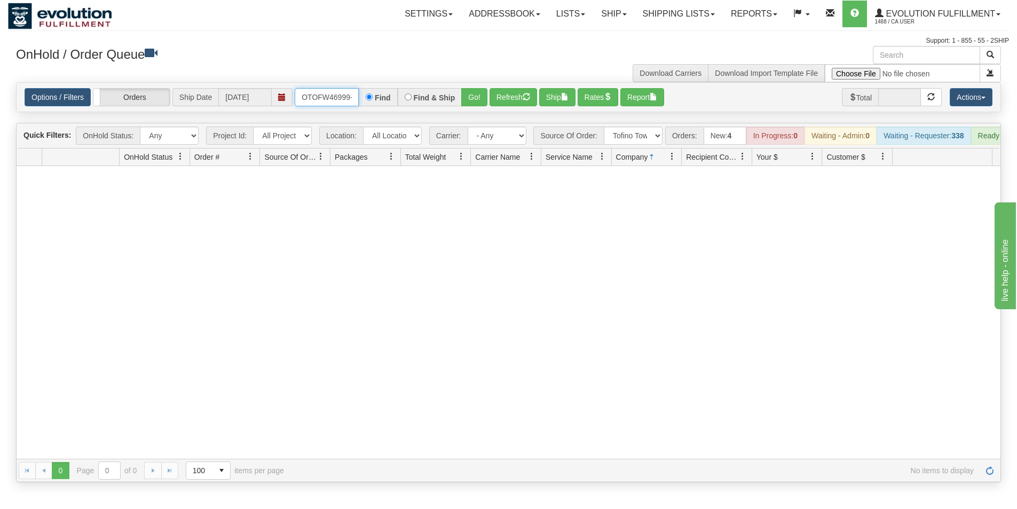
scroll to position [0, 5]
drag, startPoint x: 303, startPoint y: 97, endPoint x: 358, endPoint y: 107, distance: 56.0
click at [358, 107] on div "Options / Filters Group Shipments Orders Ship Date [DATE] OTOFW46999-1 Find Fin…" at bounding box center [509, 97] width 984 height 29
click at [467, 99] on button "Go!" at bounding box center [474, 97] width 26 height 18
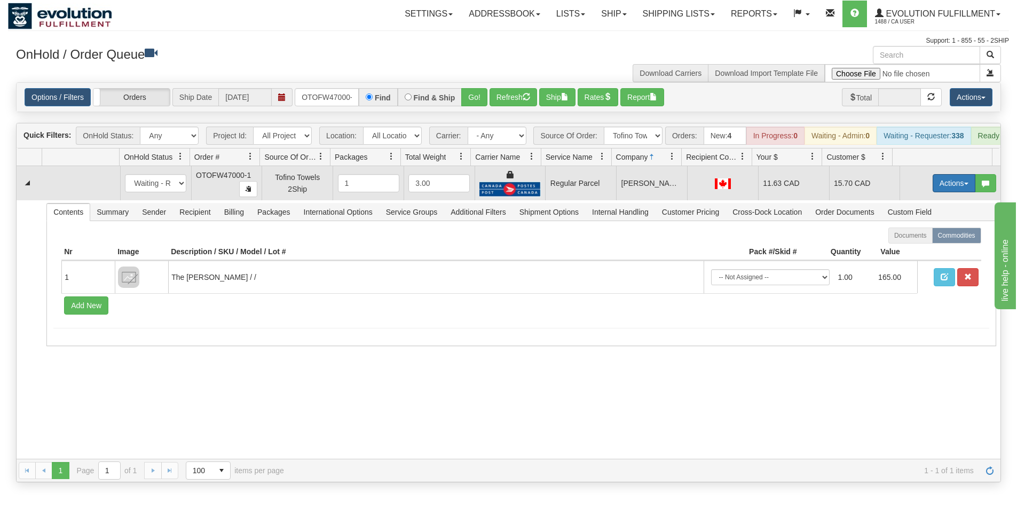
click at [947, 183] on button "Actions" at bounding box center [954, 183] width 43 height 18
click at [921, 235] on span "Rate All Services" at bounding box center [932, 231] width 64 height 9
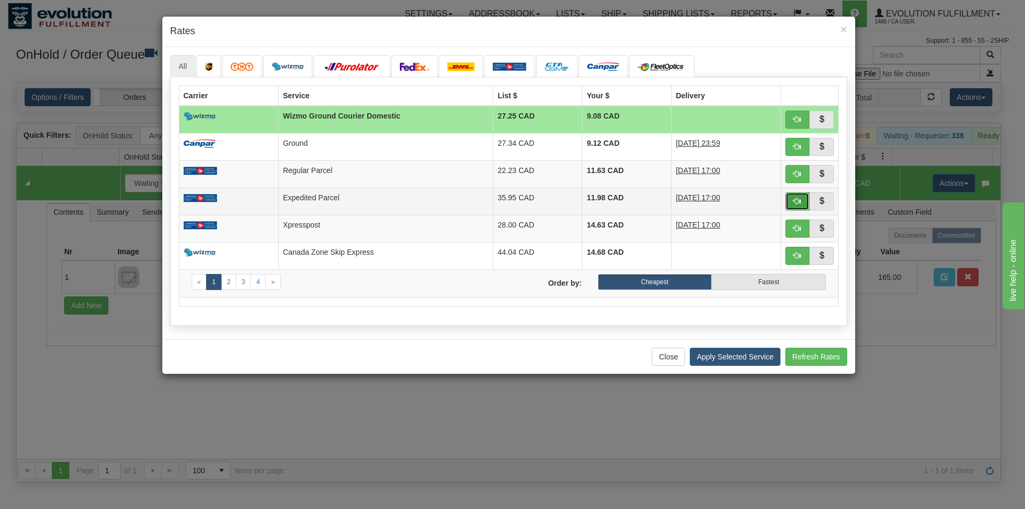
click at [800, 200] on span "button" at bounding box center [796, 200] width 7 height 7
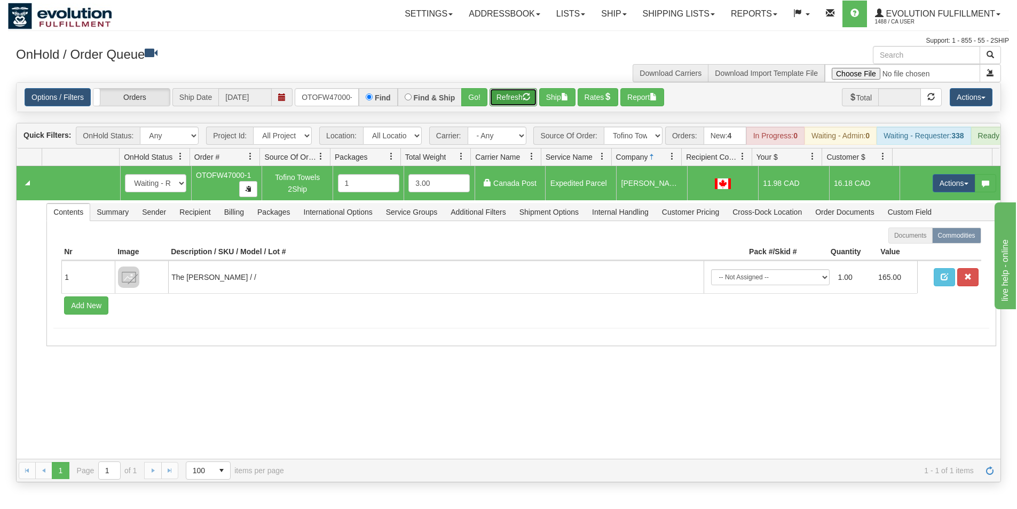
click at [518, 98] on button "Refresh" at bounding box center [514, 97] width 48 height 18
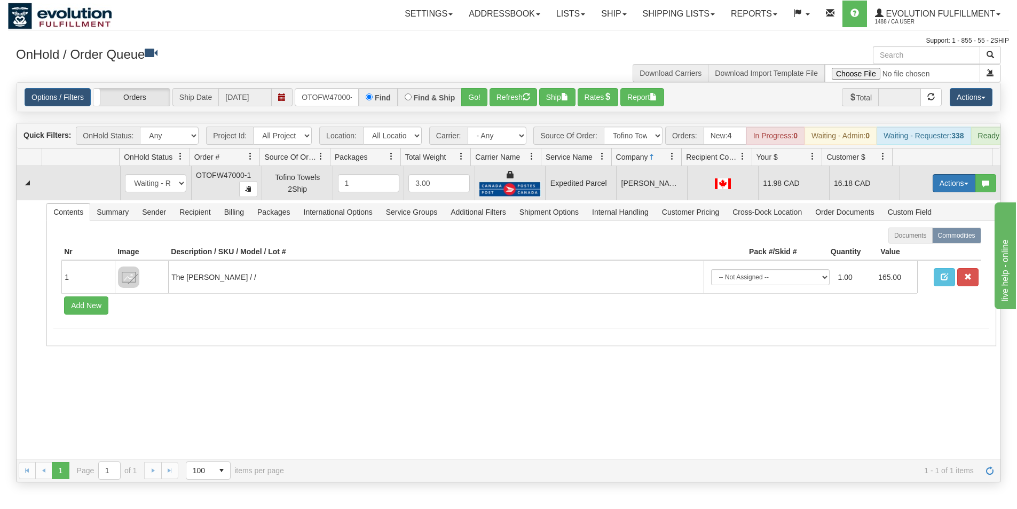
click at [943, 192] on button "Actions" at bounding box center [954, 183] width 43 height 18
click at [913, 252] on link "Ship" at bounding box center [931, 245] width 85 height 14
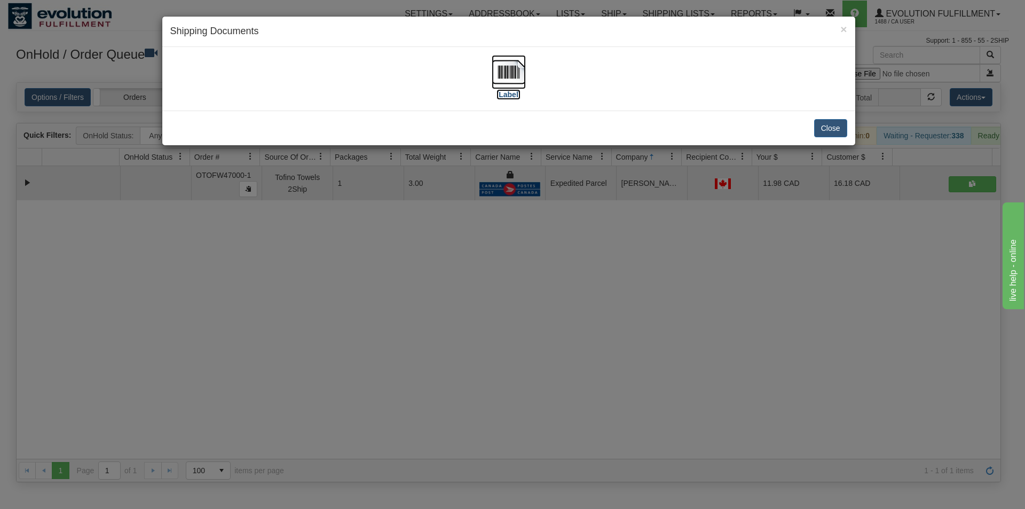
click at [512, 70] on img at bounding box center [509, 72] width 34 height 34
click at [600, 295] on div "× Shipping Documents [Label] Close" at bounding box center [512, 254] width 1025 height 509
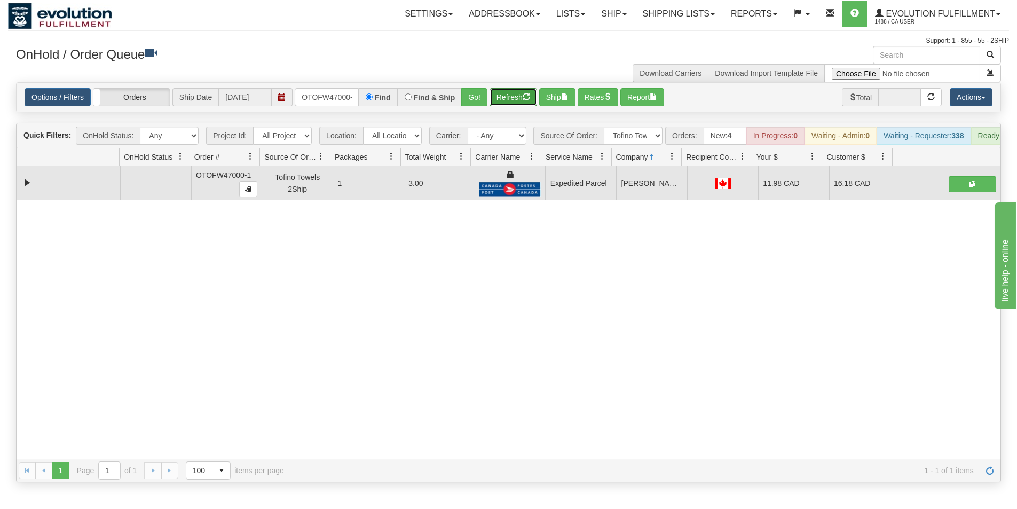
click at [513, 93] on button "Refresh" at bounding box center [514, 97] width 48 height 18
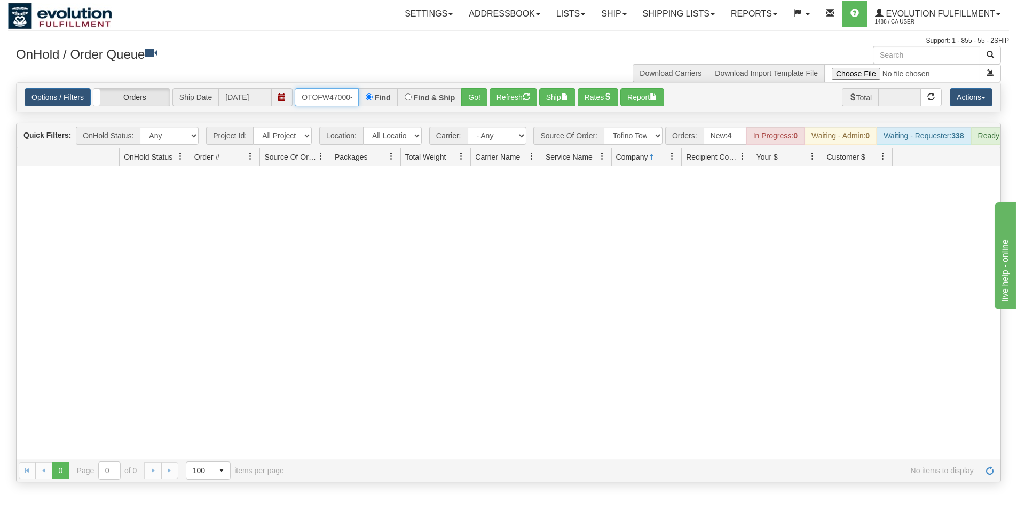
scroll to position [0, 5]
drag, startPoint x: 300, startPoint y: 98, endPoint x: 372, endPoint y: 109, distance: 72.9
click at [372, 109] on div "Options / Filters Group Shipments Orders Ship Date [DATE] OTOFW47000-1 Find Fin…" at bounding box center [509, 97] width 984 height 29
click at [479, 99] on button "Go!" at bounding box center [474, 97] width 26 height 18
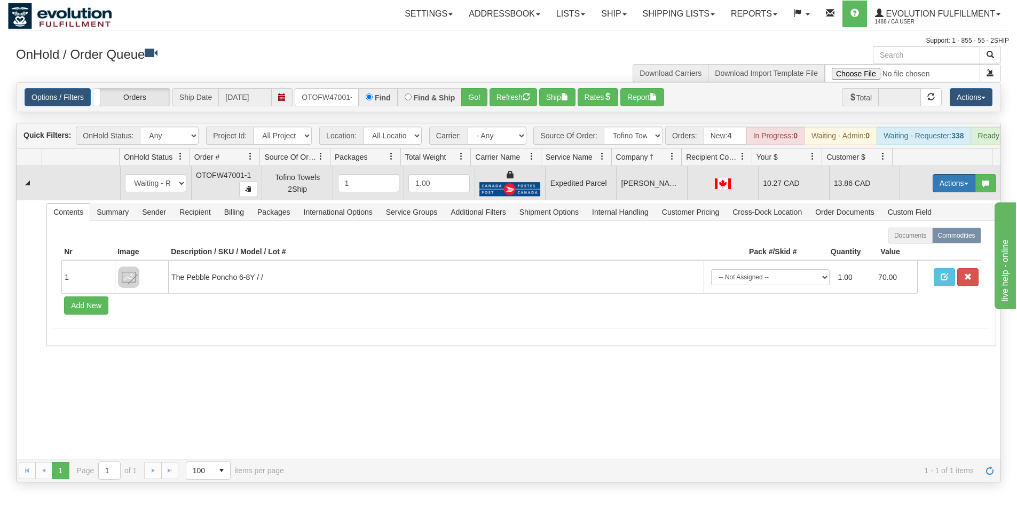
click at [936, 186] on button "Actions" at bounding box center [954, 183] width 43 height 18
click at [905, 249] on span "Ship" at bounding box center [911, 245] width 22 height 9
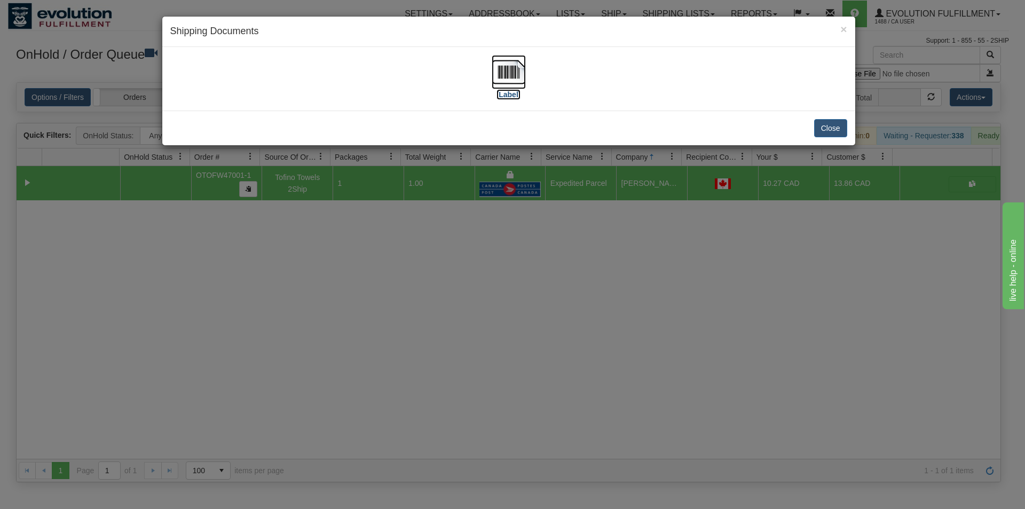
click at [513, 83] on img at bounding box center [509, 72] width 34 height 34
click at [526, 321] on div "× Shipping Documents [Label] Close" at bounding box center [512, 254] width 1025 height 509
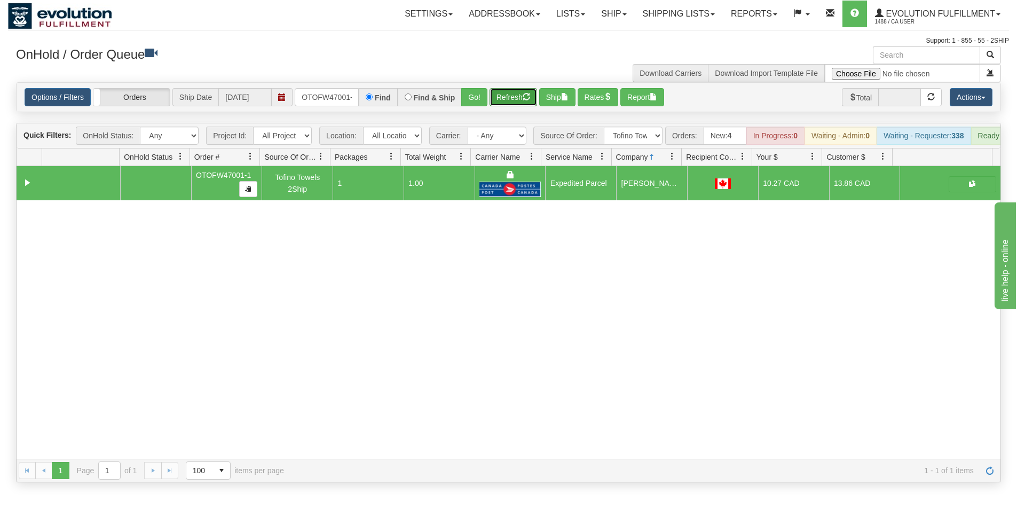
click at [516, 98] on button "Refresh" at bounding box center [514, 97] width 48 height 18
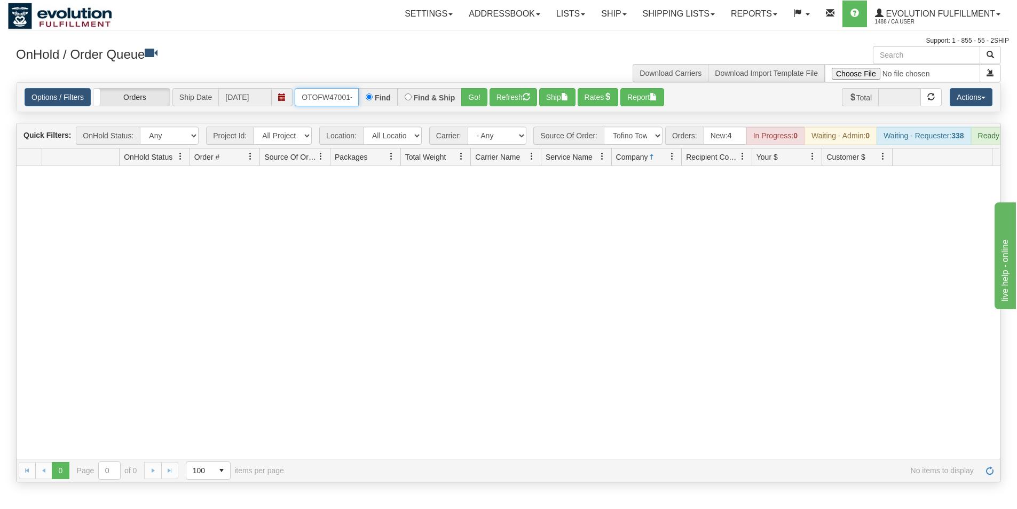
scroll to position [0, 5]
drag, startPoint x: 300, startPoint y: 95, endPoint x: 366, endPoint y: 102, distance: 67.1
click at [366, 102] on div "OTOFW47001-1 Find Find & Ship Go!" at bounding box center [391, 97] width 193 height 18
click at [472, 104] on button "Go!" at bounding box center [474, 97] width 26 height 18
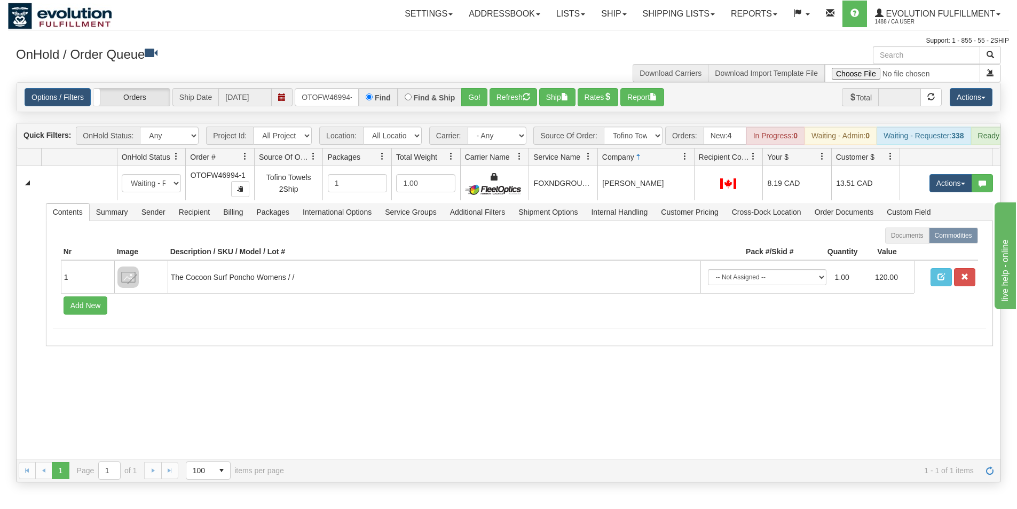
drag, startPoint x: 680, startPoint y: 159, endPoint x: 687, endPoint y: 159, distance: 6.4
click at [687, 159] on div "Id Location Request Id Reply Id OnHold Status Order # Source Of Order Packages …" at bounding box center [505, 156] width 976 height 17
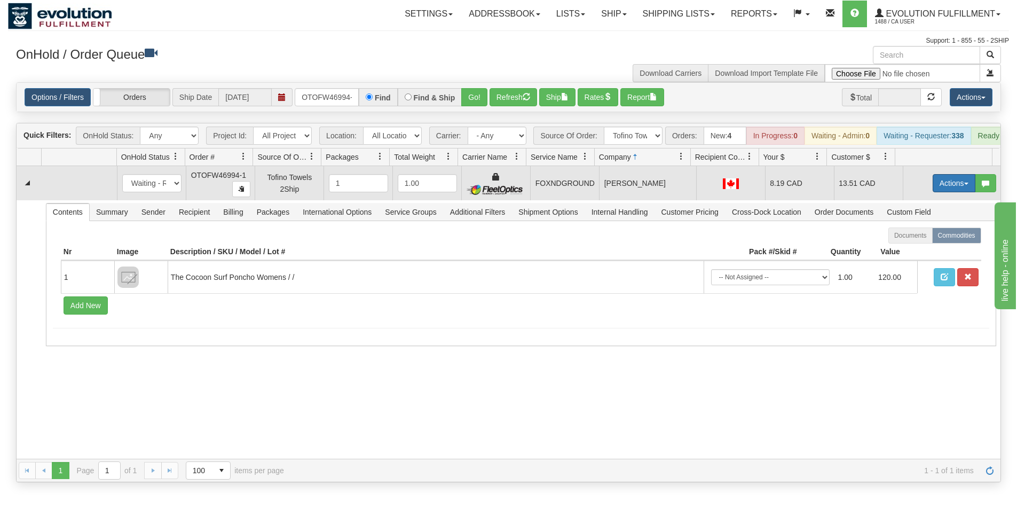
click at [933, 190] on button "Actions" at bounding box center [954, 183] width 43 height 18
click at [905, 249] on span "Ship" at bounding box center [911, 245] width 22 height 9
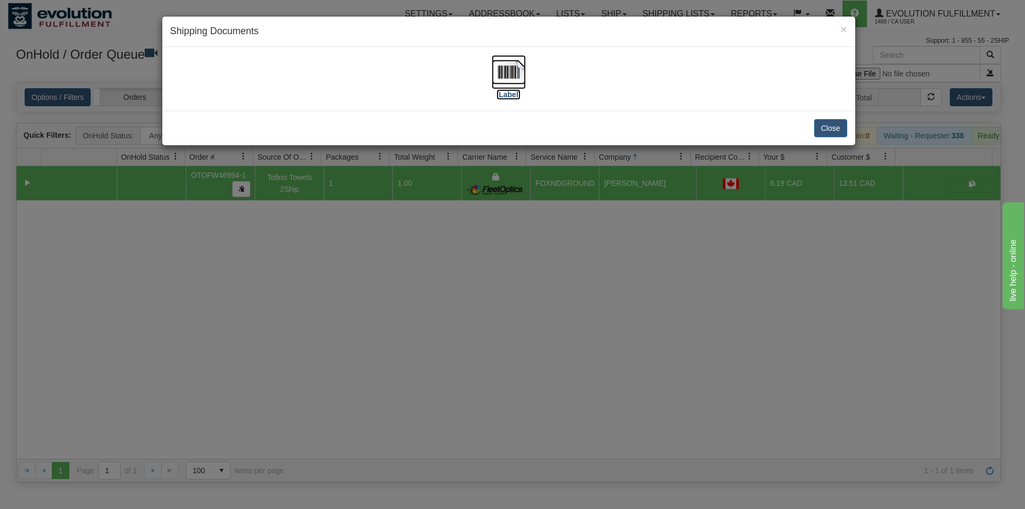
click at [512, 69] on img at bounding box center [509, 72] width 34 height 34
click at [491, 312] on div "× Shipping Documents [Label] Close" at bounding box center [512, 254] width 1025 height 509
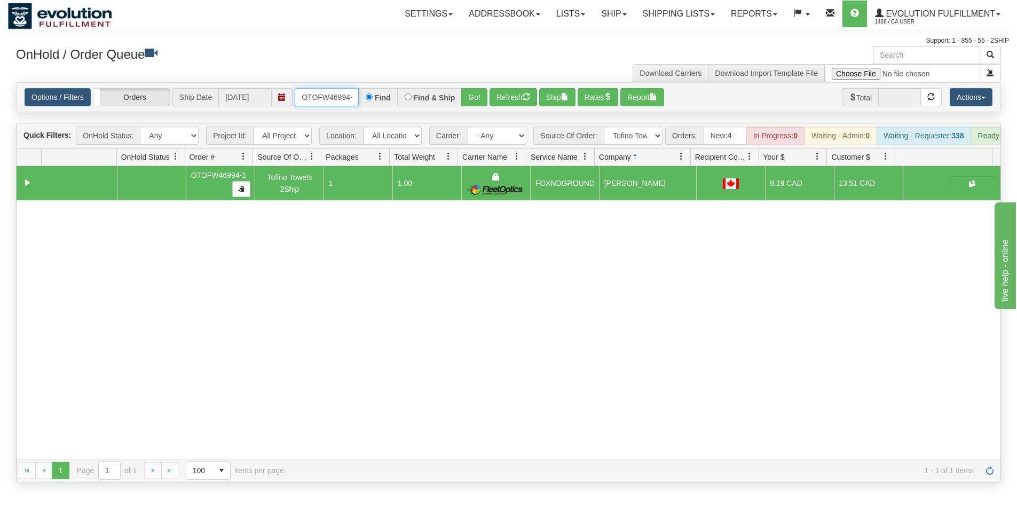
scroll to position [0, 5]
drag, startPoint x: 298, startPoint y: 101, endPoint x: 360, endPoint y: 106, distance: 62.1
click at [360, 106] on div "OTOFW46994-1 Find Find & Ship Go!" at bounding box center [391, 97] width 193 height 18
click at [360, 106] on div "Find" at bounding box center [378, 97] width 38 height 18
drag, startPoint x: 303, startPoint y: 96, endPoint x: 359, endPoint y: 92, distance: 55.6
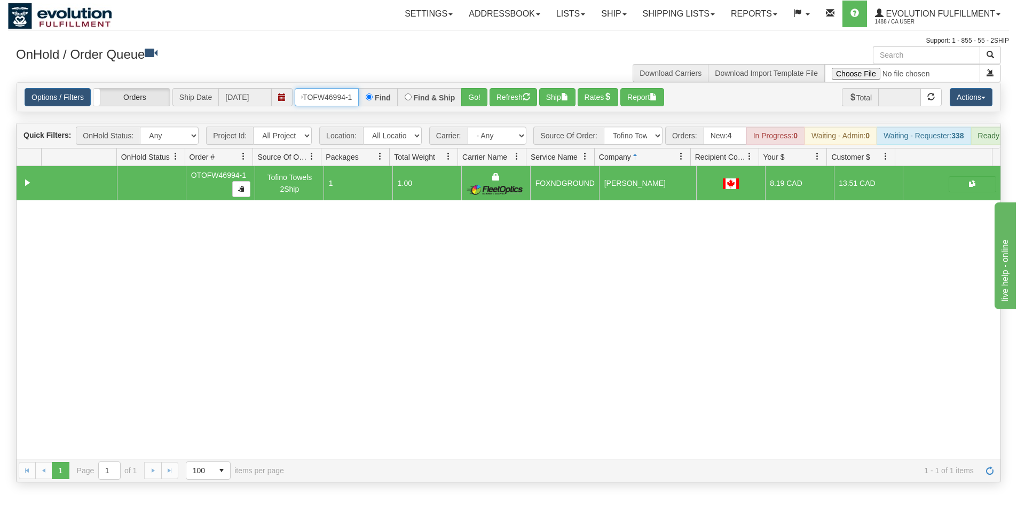
click at [359, 92] on input "OTOFW46994-1" at bounding box center [327, 97] width 64 height 18
click at [469, 99] on button "Go!" at bounding box center [474, 97] width 26 height 18
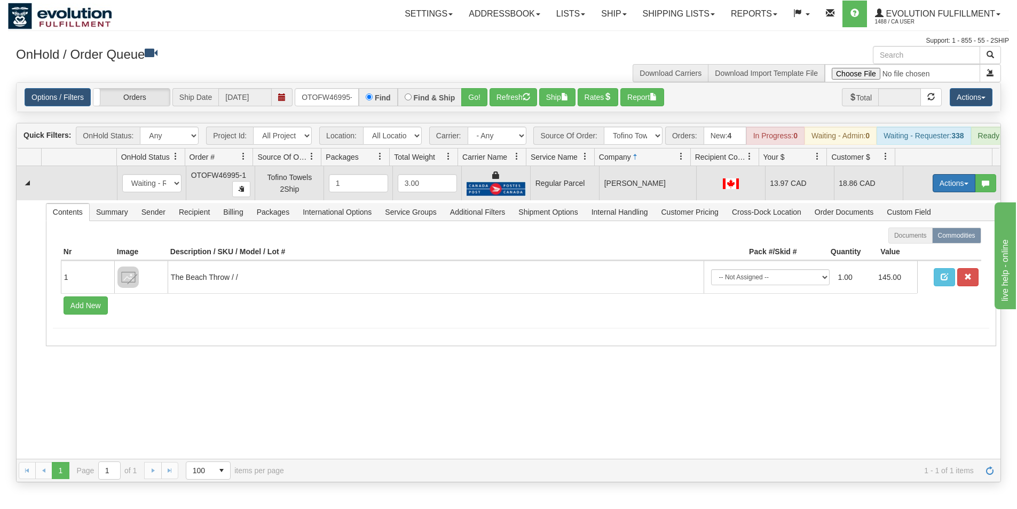
click at [933, 185] on button "Actions" at bounding box center [954, 183] width 43 height 18
click at [918, 235] on span "Rate All Services" at bounding box center [932, 231] width 64 height 9
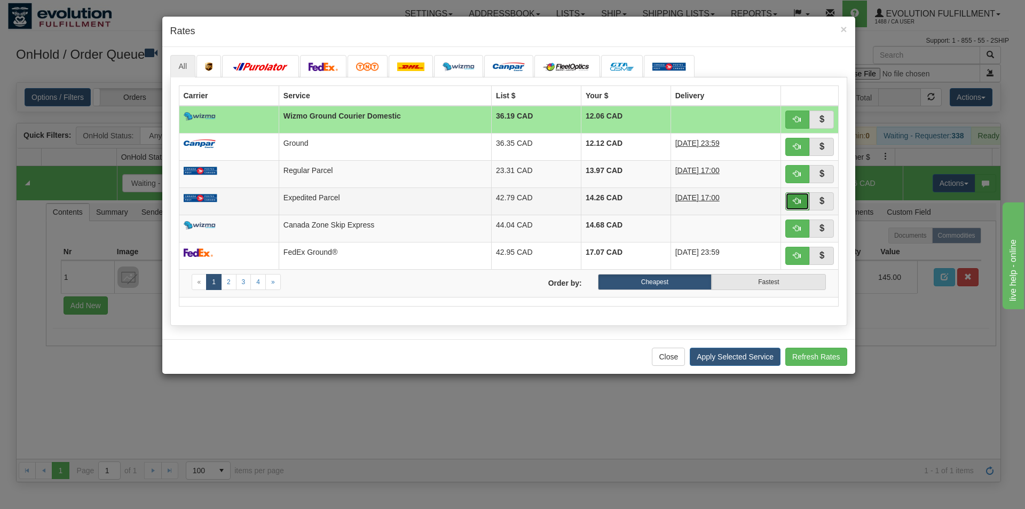
click at [794, 198] on span "button" at bounding box center [796, 200] width 7 height 7
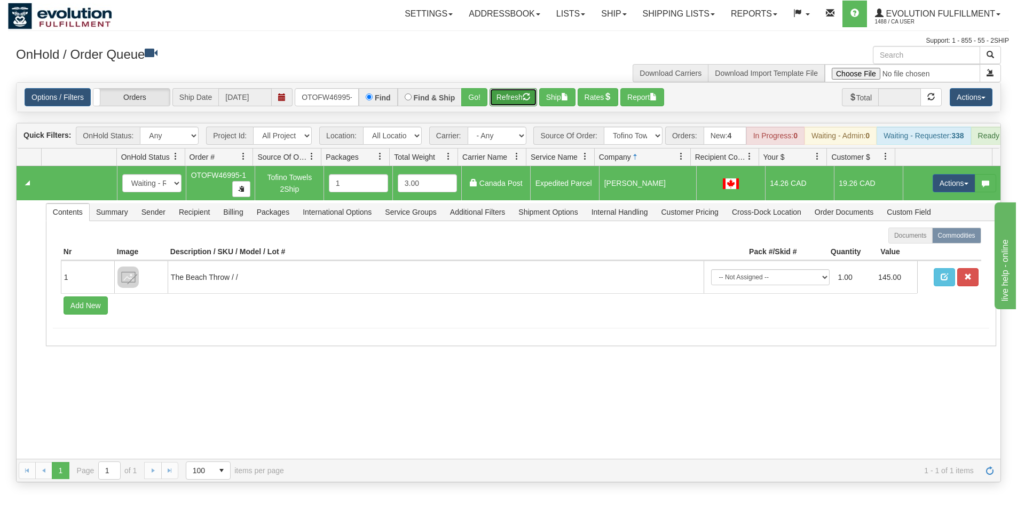
click at [515, 101] on button "Refresh" at bounding box center [514, 97] width 48 height 18
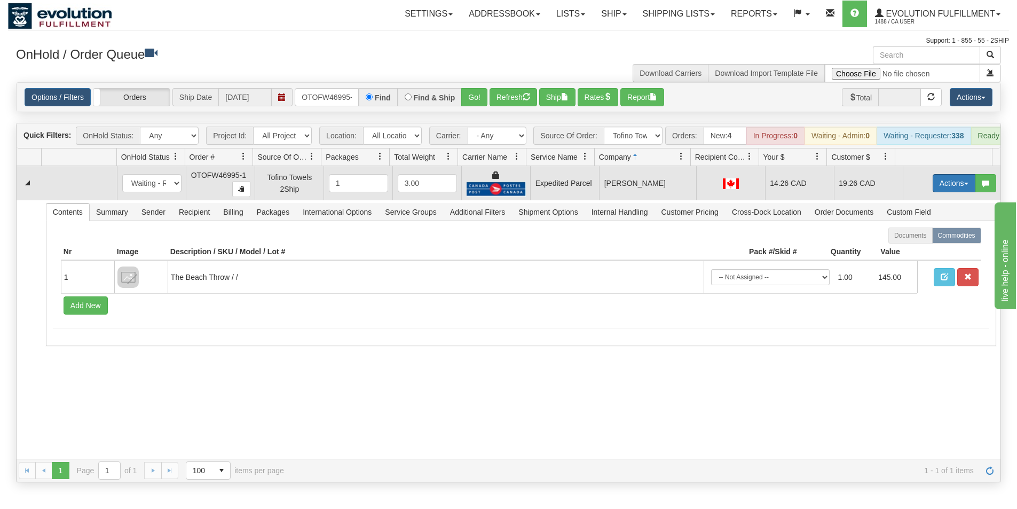
click at [946, 188] on button "Actions" at bounding box center [954, 183] width 43 height 18
click at [902, 249] on span "Ship" at bounding box center [911, 245] width 22 height 9
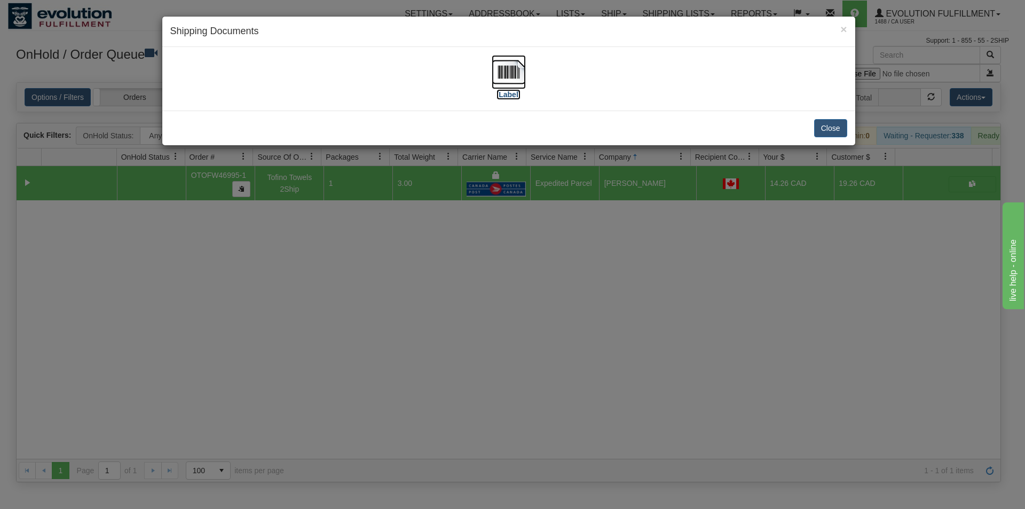
click at [516, 72] on img at bounding box center [509, 72] width 34 height 34
click at [546, 281] on div "× Shipping Documents [Label] Close" at bounding box center [512, 254] width 1025 height 509
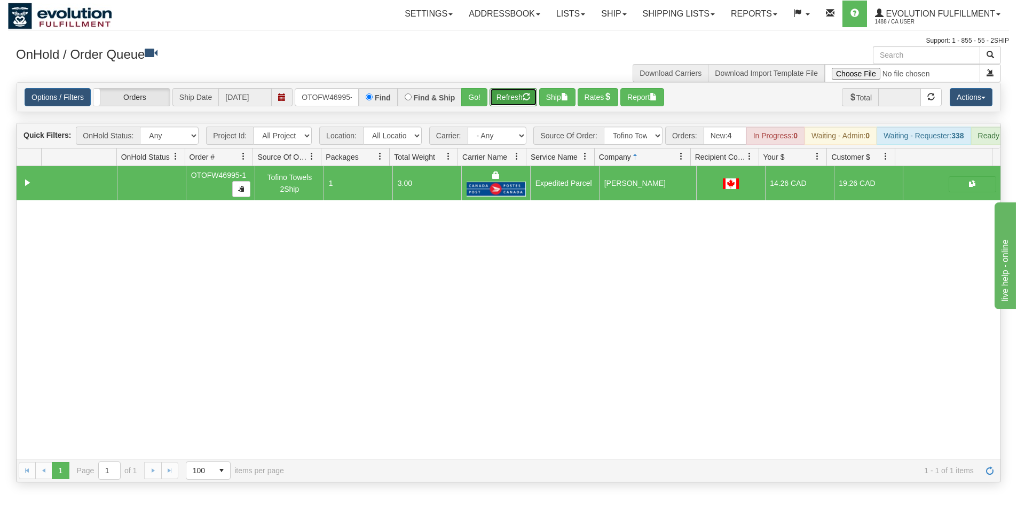
click at [505, 98] on button "Refresh" at bounding box center [514, 97] width 48 height 18
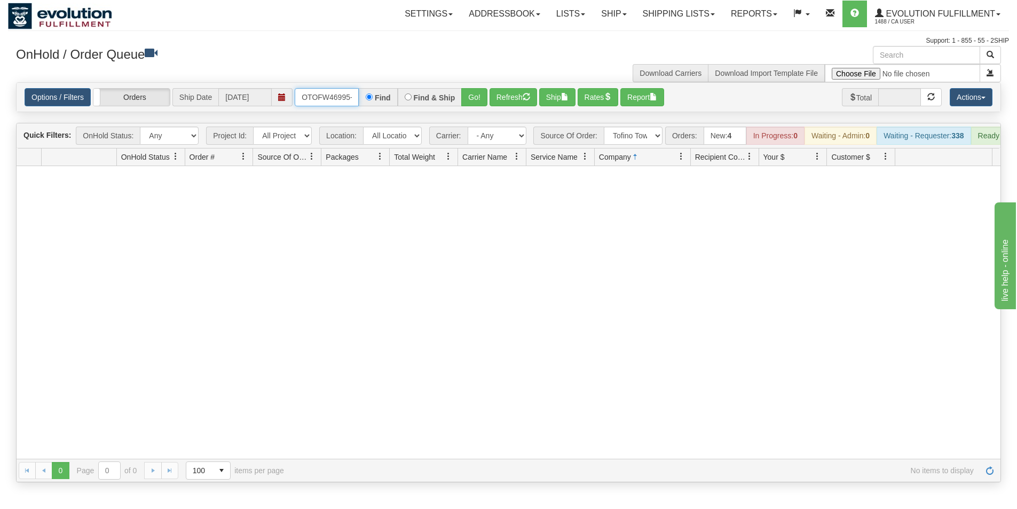
scroll to position [0, 5]
drag, startPoint x: 303, startPoint y: 97, endPoint x: 369, endPoint y: 106, distance: 66.8
click at [369, 106] on div "OTOFW46995-1 Find Find & Ship Go!" at bounding box center [391, 97] width 193 height 18
click at [473, 95] on button "Go!" at bounding box center [474, 97] width 26 height 18
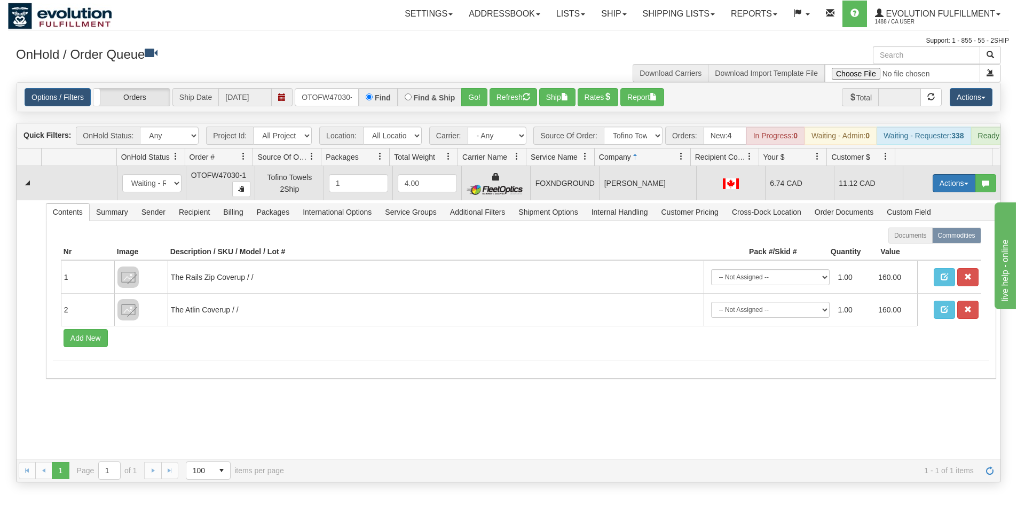
click at [939, 190] on button "Actions" at bounding box center [954, 183] width 43 height 18
click at [925, 252] on link "Ship" at bounding box center [931, 245] width 85 height 14
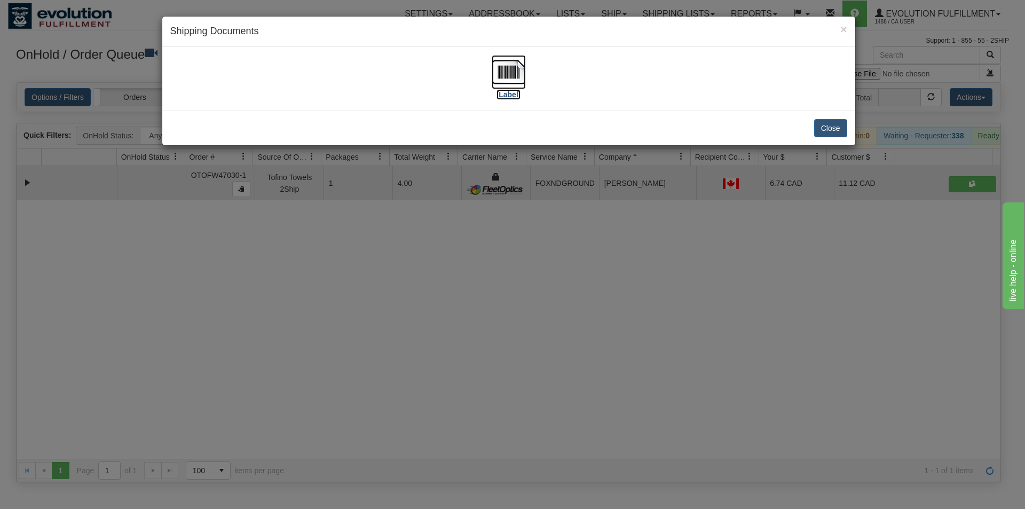
click at [512, 90] on label "[Label]" at bounding box center [509, 94] width 25 height 11
click at [512, 275] on div "× Shipping Documents [Label] Close" at bounding box center [512, 254] width 1025 height 509
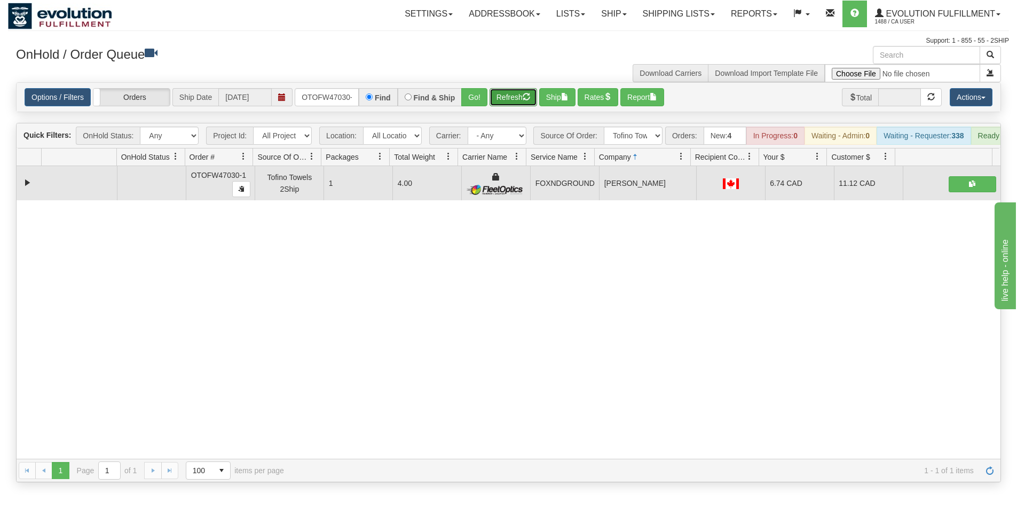
click at [506, 100] on button "Refresh" at bounding box center [514, 97] width 48 height 18
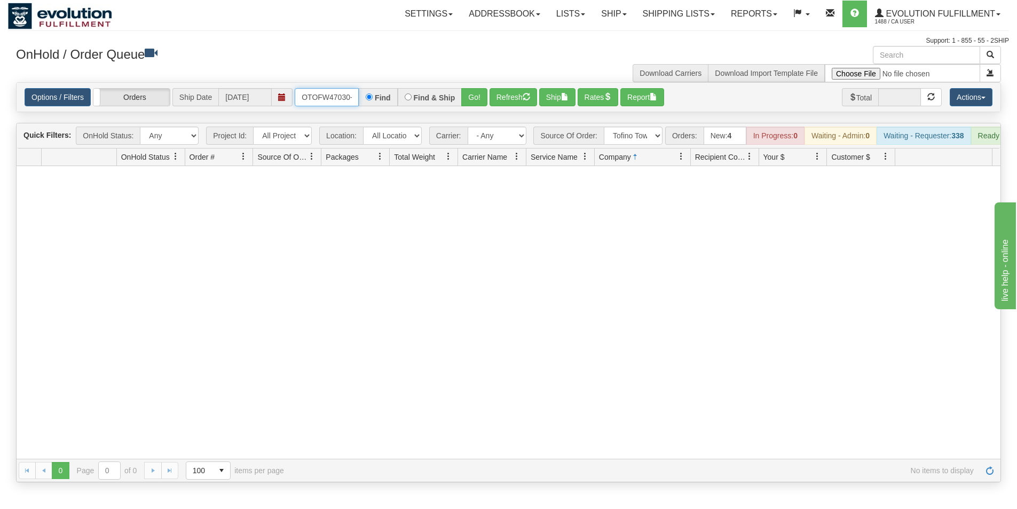
scroll to position [0, 5]
drag, startPoint x: 302, startPoint y: 97, endPoint x: 377, endPoint y: 112, distance: 76.3
click at [377, 112] on div "Options / Filters Group Shipments Orders Ship Date [DATE] OTOFW47030-1 Find Fin…" at bounding box center [508, 97] width 985 height 30
type input "OTOFW47010-1"
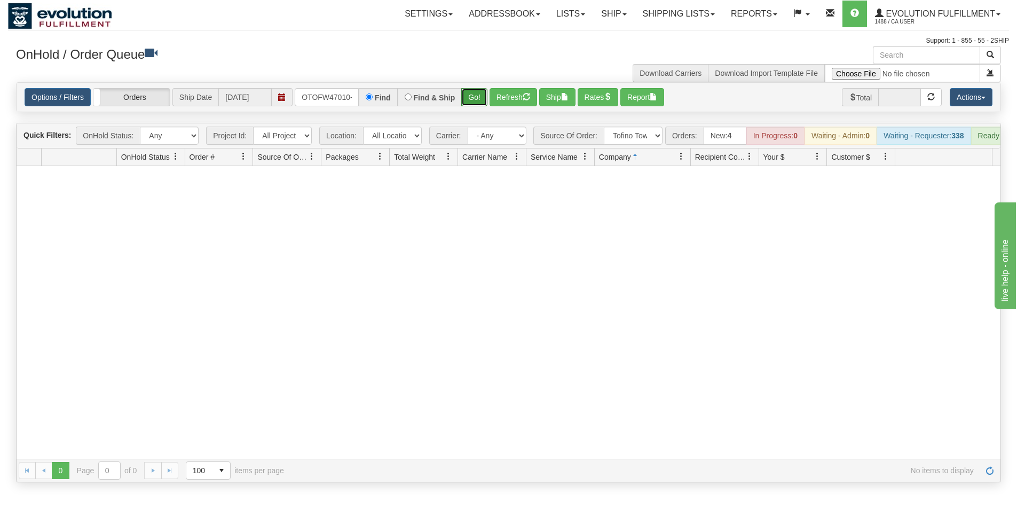
click at [467, 99] on button "Go!" at bounding box center [474, 97] width 26 height 18
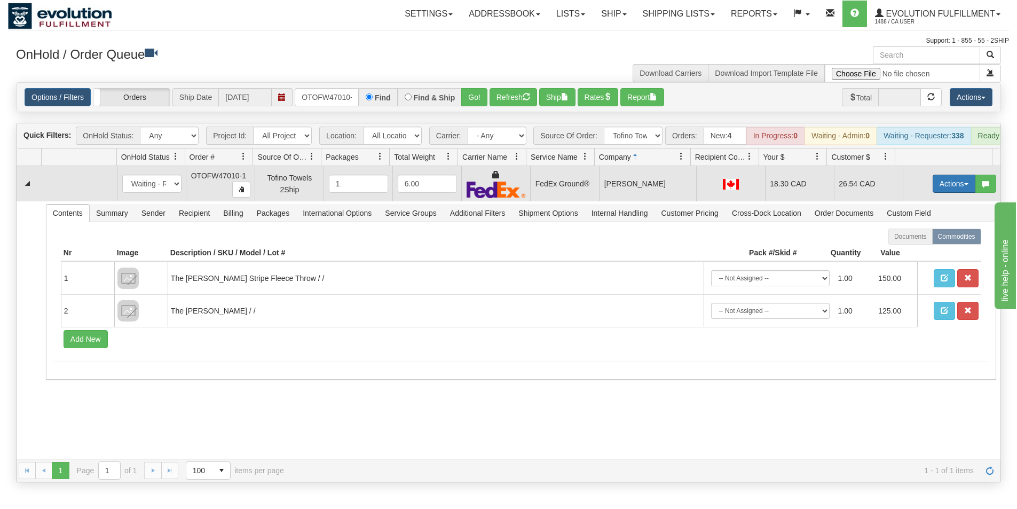
click at [946, 190] on button "Actions" at bounding box center [954, 184] width 43 height 18
click at [909, 250] on span "Ship" at bounding box center [911, 245] width 22 height 9
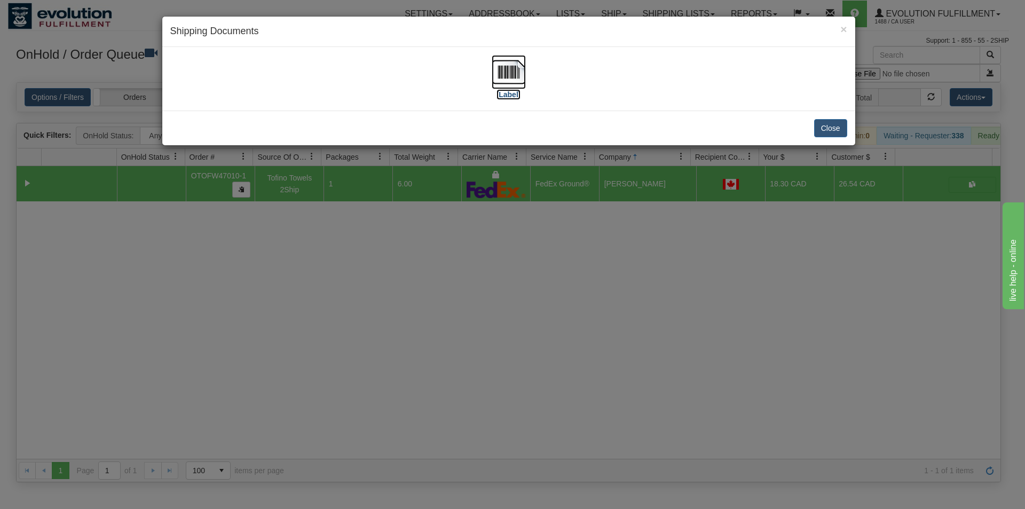
click at [507, 78] on img at bounding box center [509, 72] width 34 height 34
click at [479, 349] on div "× Shipping Documents [Label] Close" at bounding box center [512, 254] width 1025 height 509
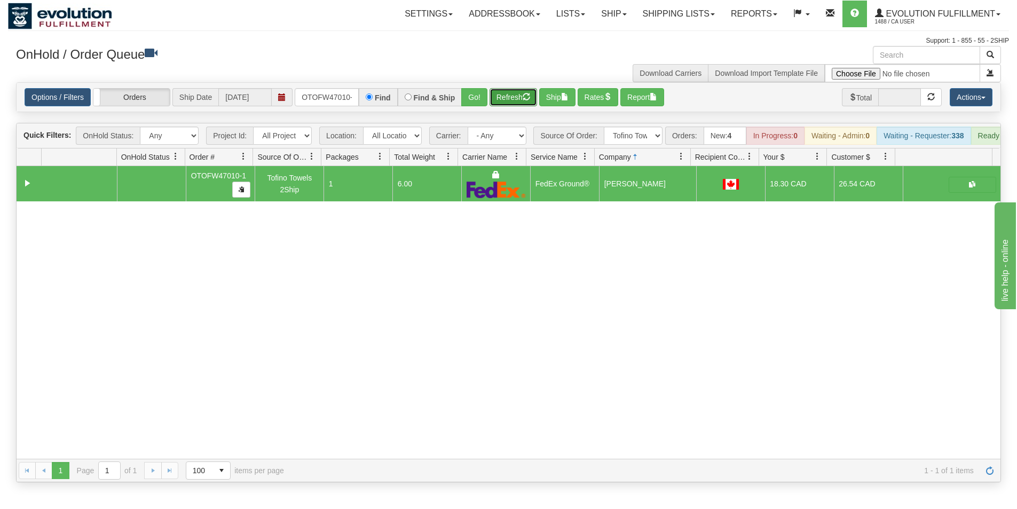
click at [513, 97] on button "Refresh" at bounding box center [514, 97] width 48 height 18
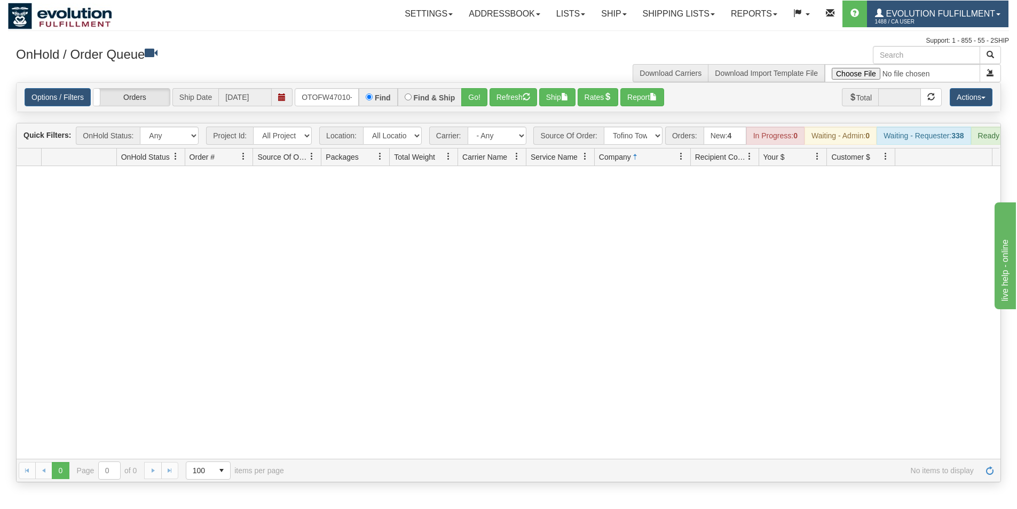
click at [932, 14] on span "Evolution Fulfillment" at bounding box center [940, 13] width 112 height 9
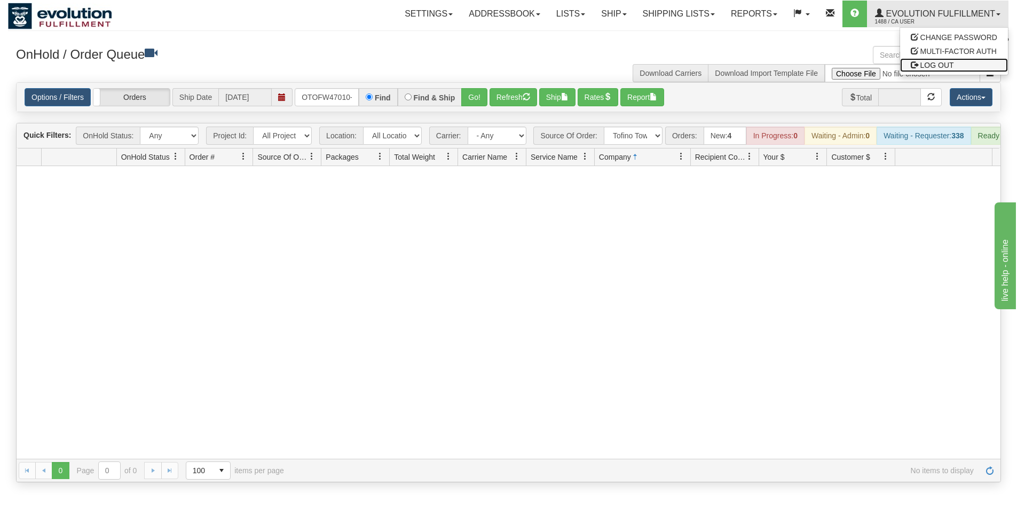
click at [923, 65] on span "LOG OUT" at bounding box center [937, 65] width 34 height 9
